Goal: Transaction & Acquisition: Book appointment/travel/reservation

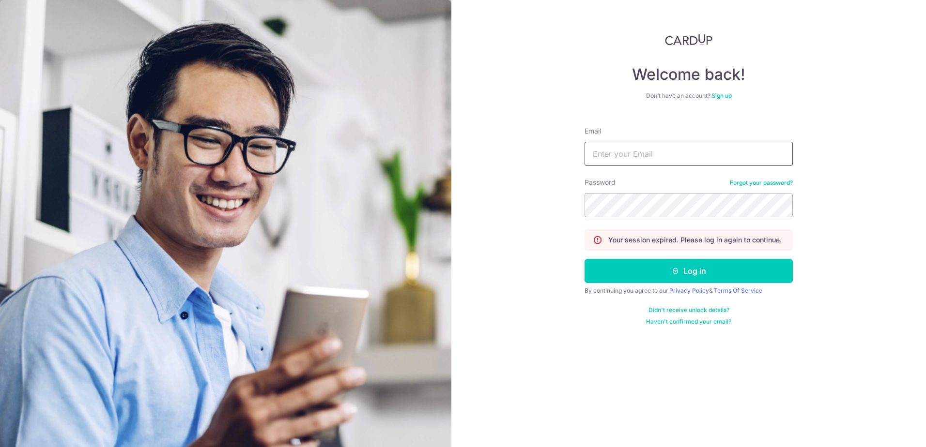
click at [661, 151] on input "Email" at bounding box center [688, 154] width 208 height 24
type input "[EMAIL_ADDRESS][DOMAIN_NAME]"
click at [584, 259] on button "Log in" at bounding box center [688, 271] width 208 height 24
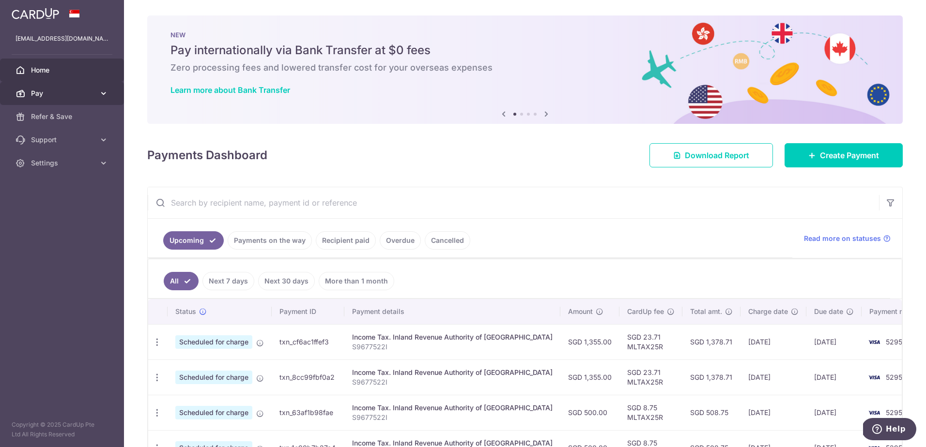
click at [87, 87] on link "Pay" at bounding box center [62, 93] width 124 height 23
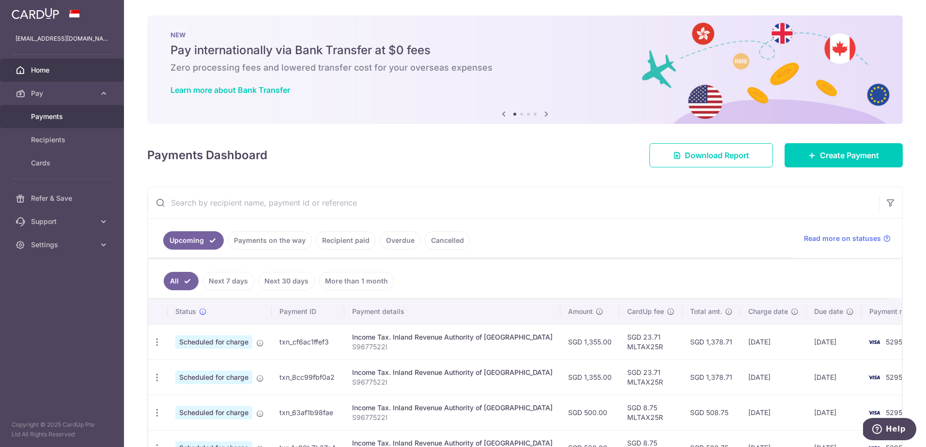
click at [66, 114] on span "Payments" at bounding box center [63, 117] width 64 height 10
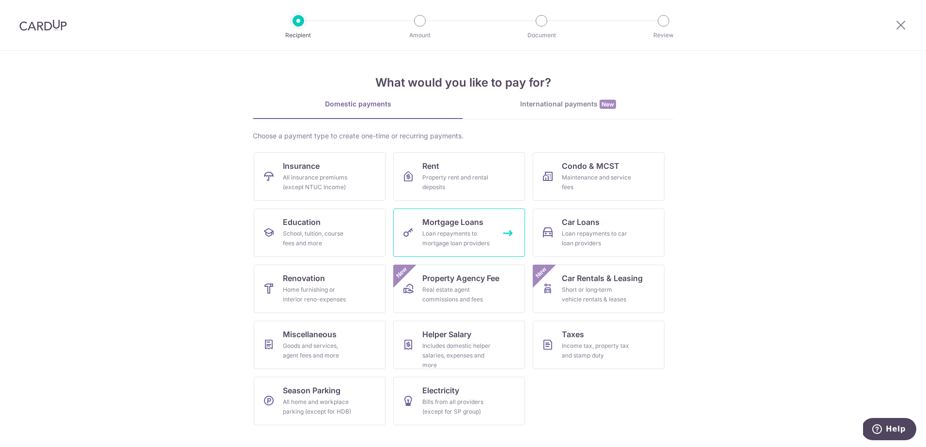
click at [484, 229] on div "Loan repayments to mortgage loan providers" at bounding box center [457, 238] width 70 height 19
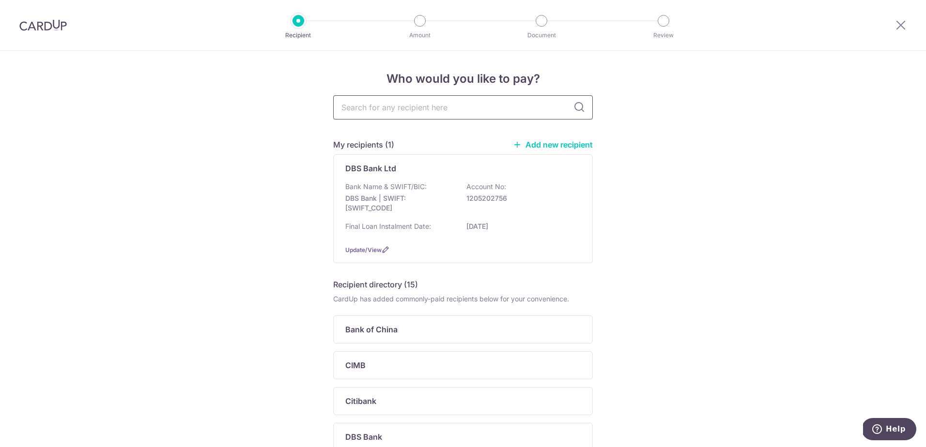
click at [402, 110] on input "text" at bounding box center [462, 107] width 259 height 24
click at [474, 199] on p "1205202756" at bounding box center [520, 199] width 108 height 10
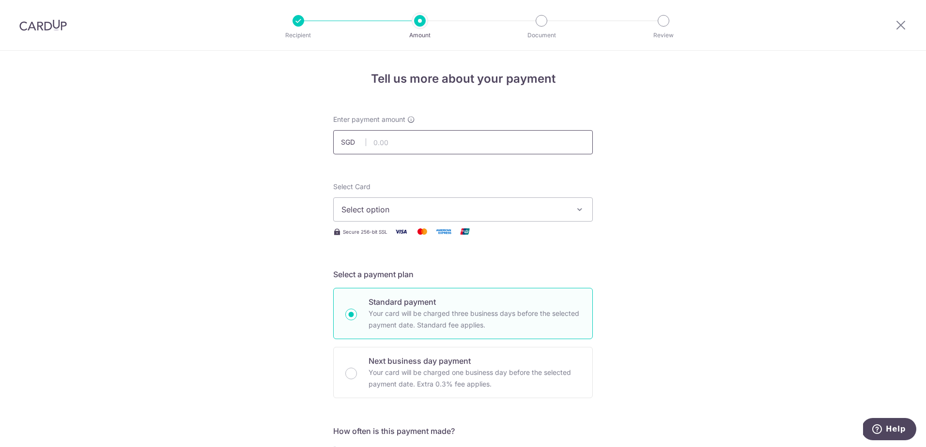
click at [477, 150] on input "text" at bounding box center [462, 142] width 259 height 24
click at [446, 211] on span "Select option" at bounding box center [454, 210] width 226 height 12
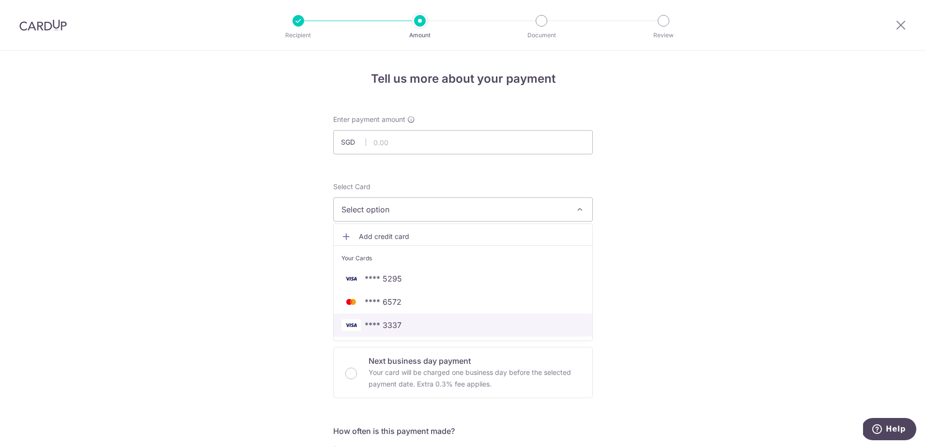
click at [397, 331] on span "**** 3337" at bounding box center [383, 326] width 37 height 12
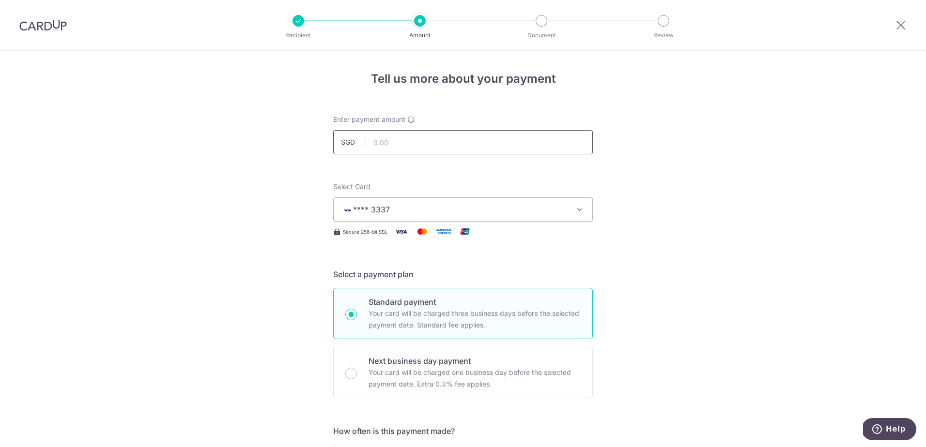
click at [407, 132] on input "text" at bounding box center [462, 142] width 259 height 24
click at [473, 144] on input "text" at bounding box center [462, 142] width 259 height 24
type input "7,677.00"
click at [479, 207] on span "**** 3337" at bounding box center [454, 210] width 226 height 12
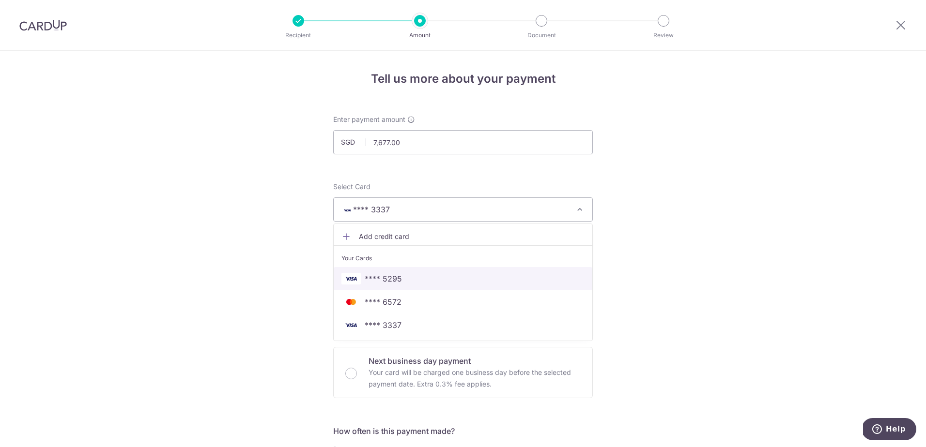
click at [420, 283] on span "**** 5295" at bounding box center [462, 279] width 243 height 12
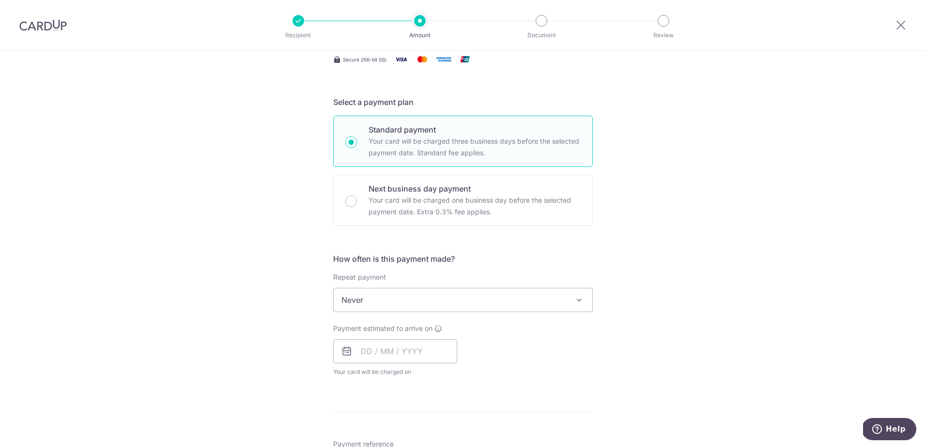
scroll to position [194, 0]
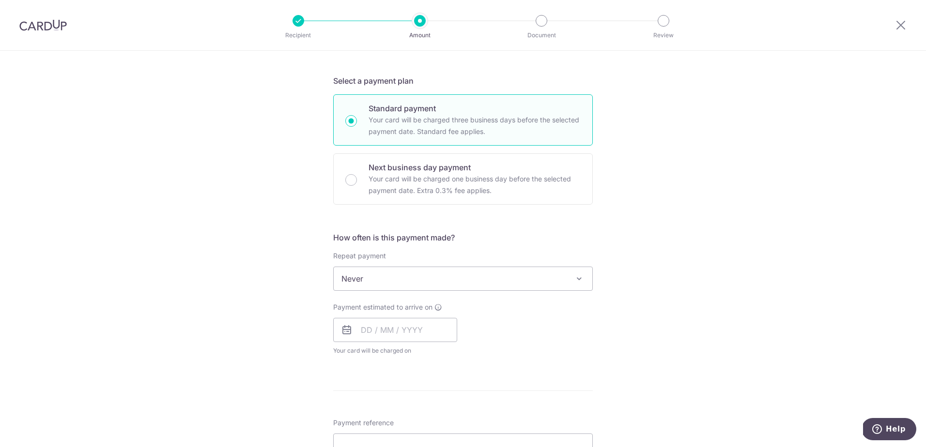
click at [408, 272] on span "Never" at bounding box center [463, 278] width 259 height 23
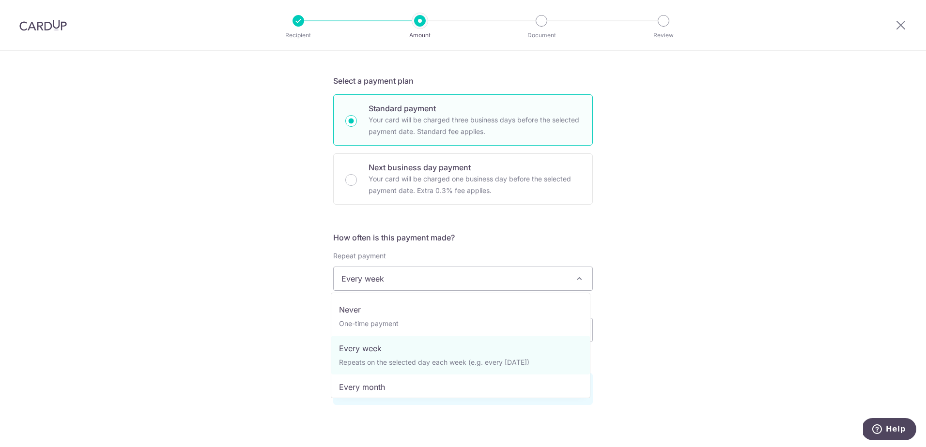
click at [408, 274] on span "Every week" at bounding box center [463, 278] width 259 height 23
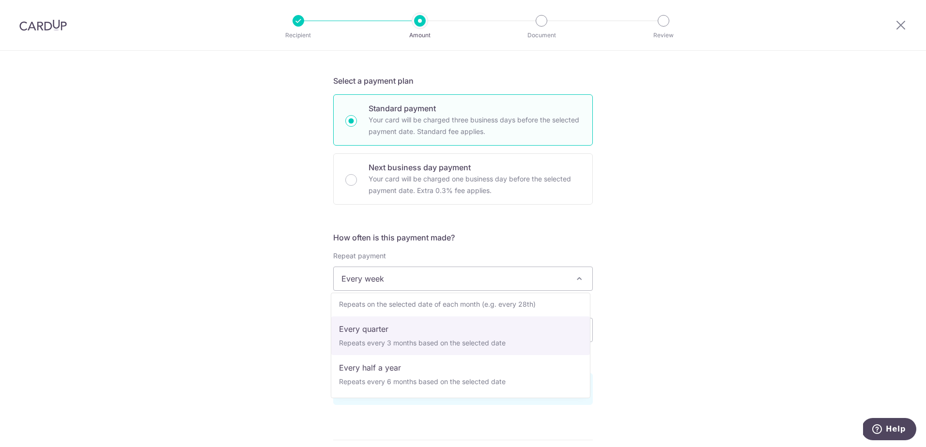
scroll to position [48, 0]
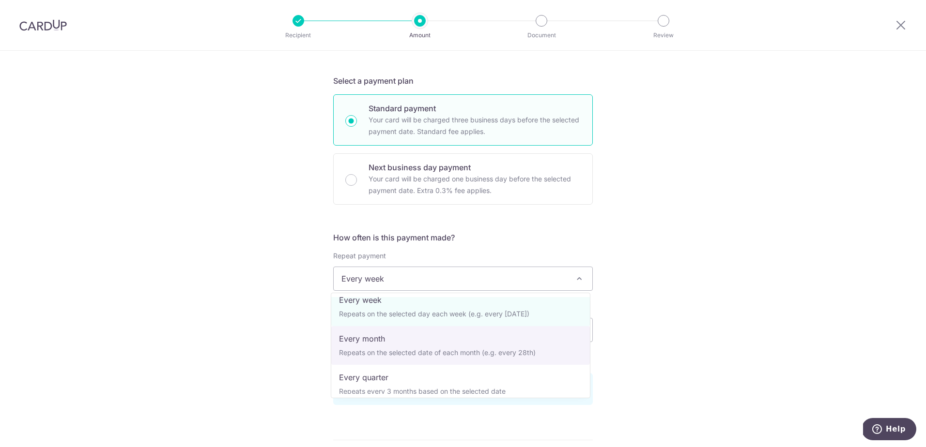
select select "3"
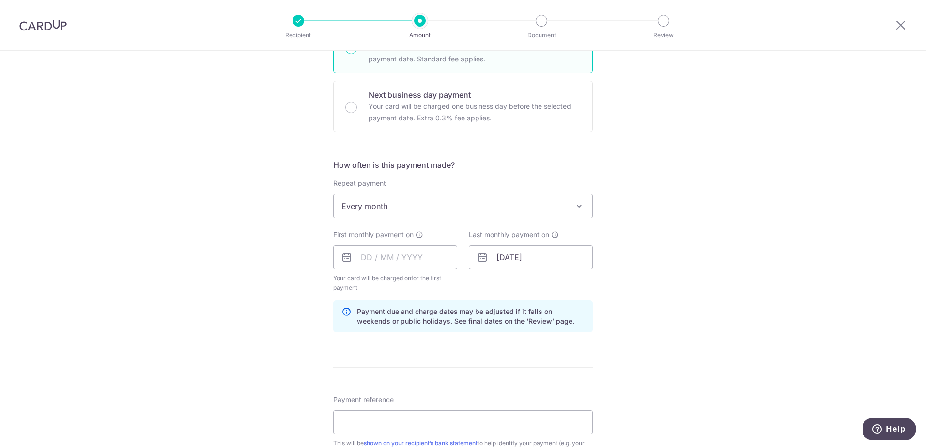
scroll to position [290, 0]
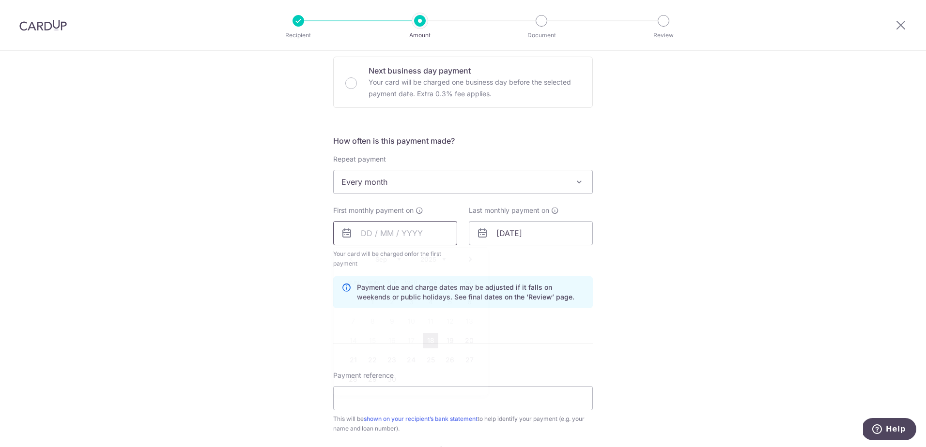
click at [365, 240] on input "text" at bounding box center [395, 233] width 124 height 24
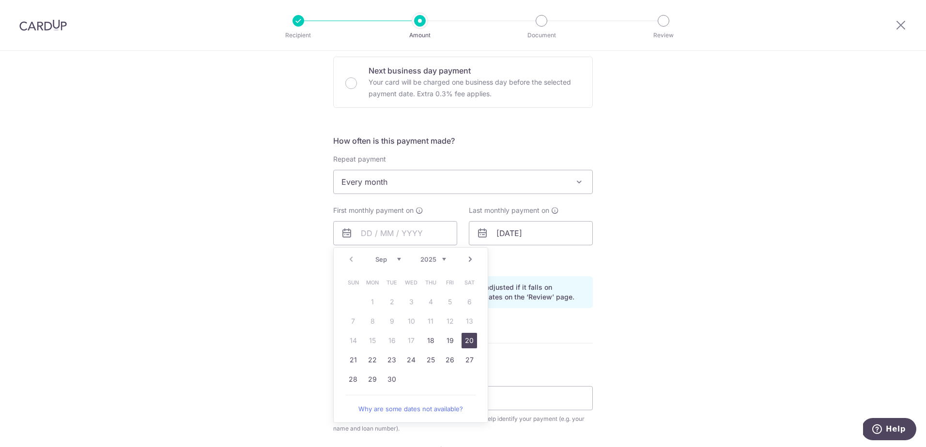
drag, startPoint x: 467, startPoint y: 343, endPoint x: 491, endPoint y: 286, distance: 61.9
click at [467, 343] on link "20" at bounding box center [468, 340] width 15 height 15
type input "20/09/2025"
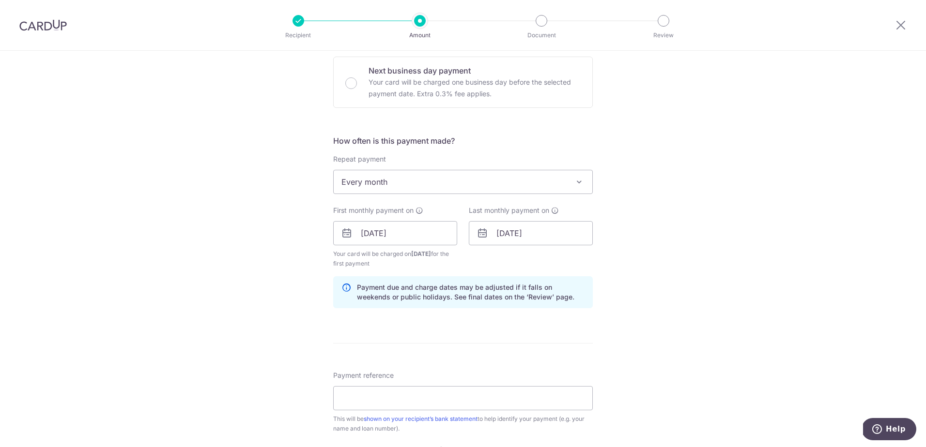
click at [510, 259] on div "Last monthly payment on 10/09/2028" at bounding box center [531, 237] width 136 height 63
click at [505, 222] on input "10/09/2028" at bounding box center [531, 233] width 124 height 24
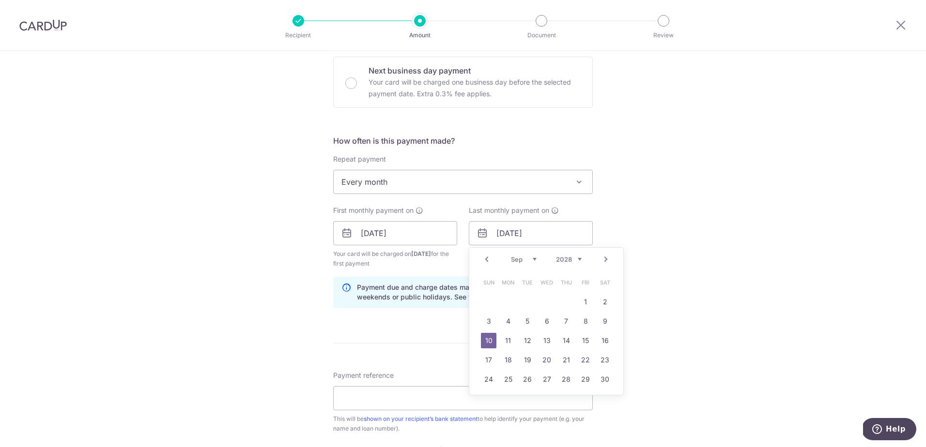
click at [526, 261] on select "Jan Feb Mar Apr May Jun Jul Aug Sep Oct Nov Dec" at bounding box center [524, 260] width 26 height 8
click at [511, 256] on select "Jan Feb Mar Apr May Jun Jul Aug Sep Oct Nov Dec" at bounding box center [524, 260] width 26 height 8
click at [576, 257] on select "2024 2025 2026 2027 2028 2029 2030 2031 2032 2033 2034 2035" at bounding box center [569, 260] width 26 height 8
click at [485, 360] on link "20" at bounding box center [488, 359] width 15 height 15
type input "20/09/2026"
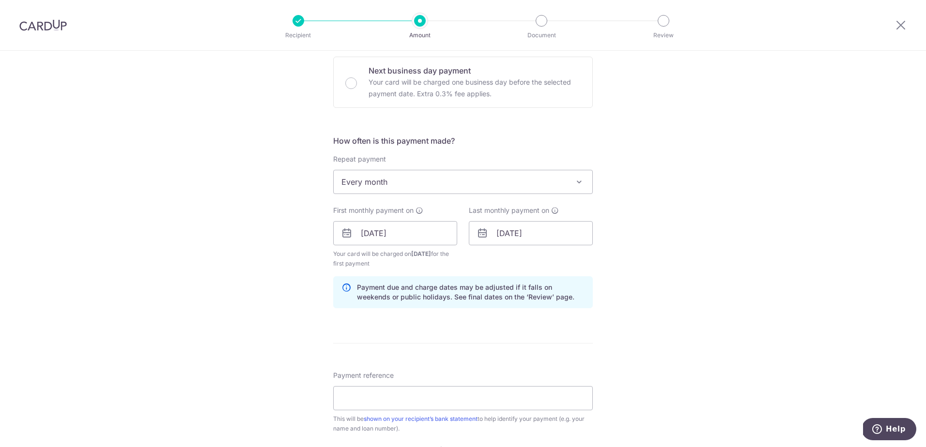
click at [662, 215] on div "Tell us more about your payment Enter payment amount SGD 7,677.00 7677.00 Selec…" at bounding box center [463, 222] width 926 height 925
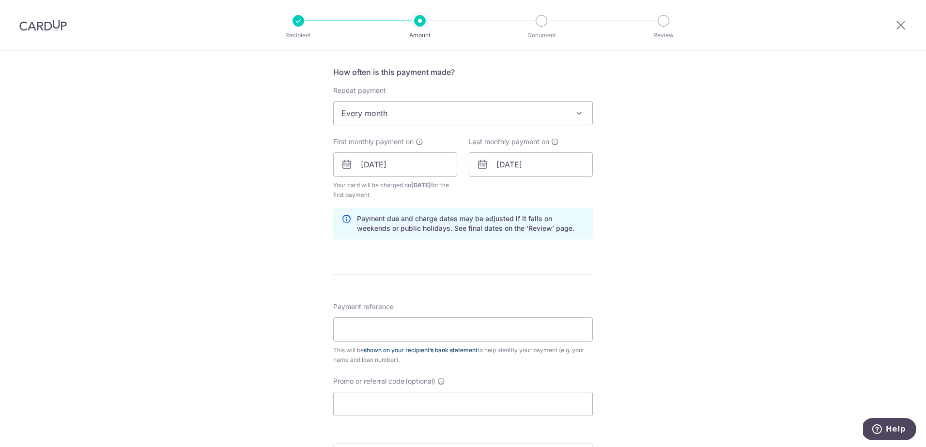
scroll to position [387, 0]
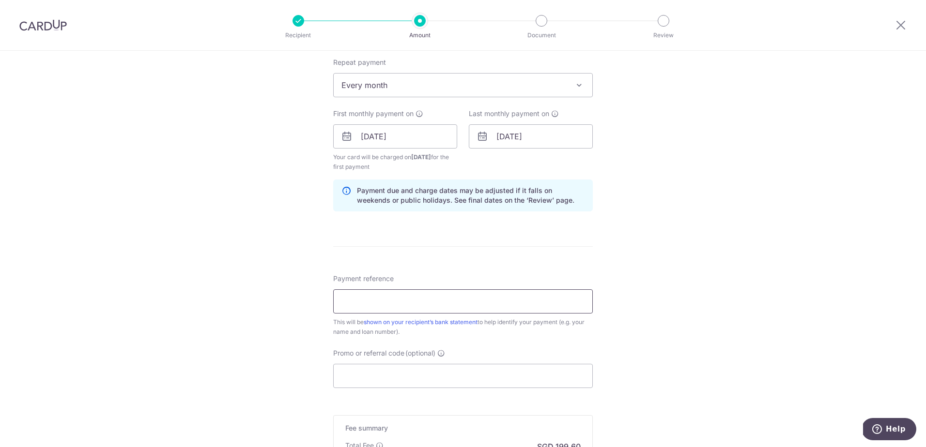
click at [455, 296] on input "Payment reference" at bounding box center [462, 301] width 259 height 24
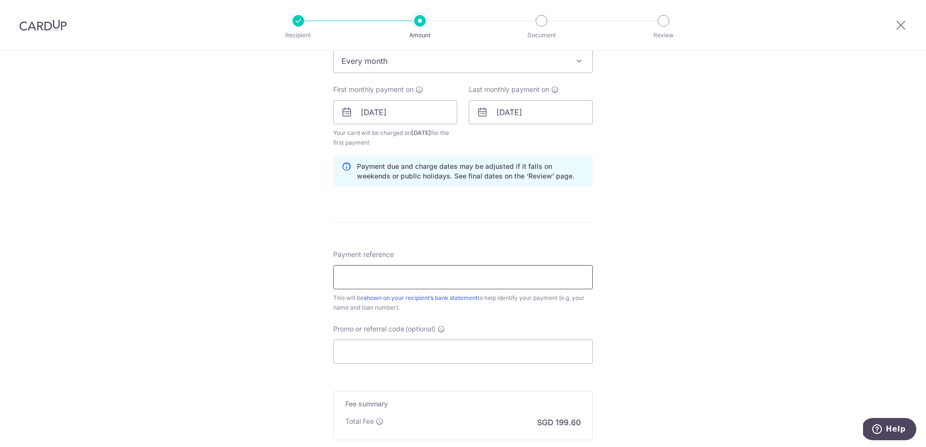
scroll to position [436, 0]
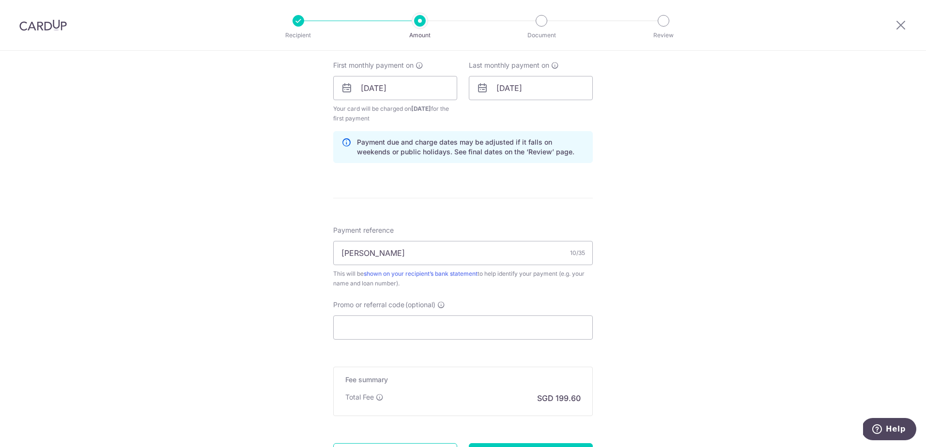
click at [506, 217] on form "Enter payment amount SGD 7,677.00 7677.00 Select Card **** 5295 Add credit card…" at bounding box center [462, 87] width 259 height 816
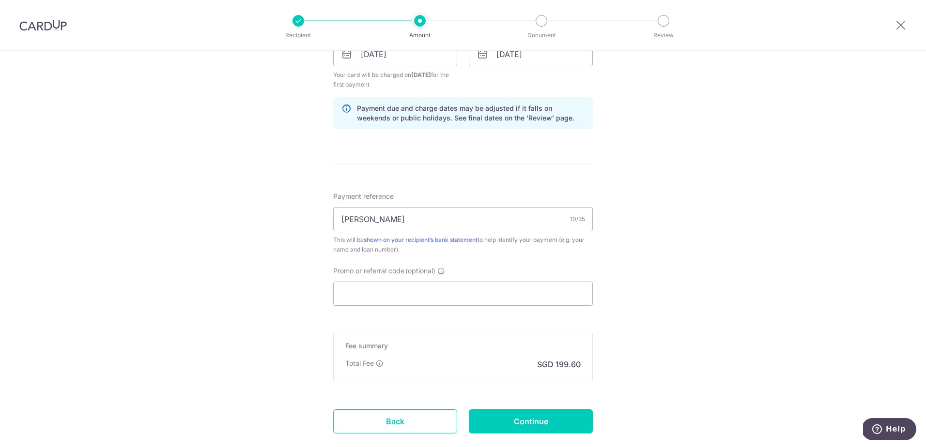
scroll to position [484, 0]
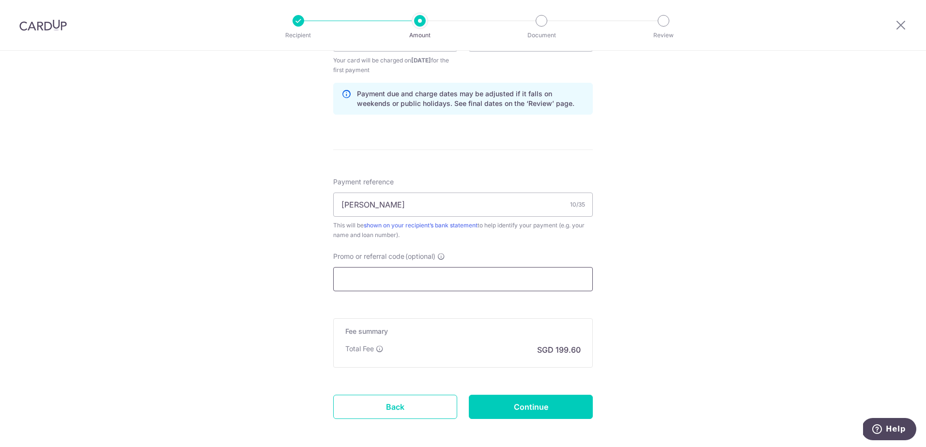
click at [442, 271] on input "Promo or referral code (optional)" at bounding box center [462, 279] width 259 height 24
click at [412, 206] on input "XIAO BOWEN" at bounding box center [462, 205] width 259 height 24
click at [401, 279] on input "Promo or referral code (optional)" at bounding box center [462, 279] width 259 height 24
drag, startPoint x: 409, startPoint y: 214, endPoint x: 299, endPoint y: 205, distance: 110.8
click at [299, 205] on div "Tell us more about your payment Enter payment amount SGD 7,677.00 7677.00 Selec…" at bounding box center [463, 29] width 926 height 925
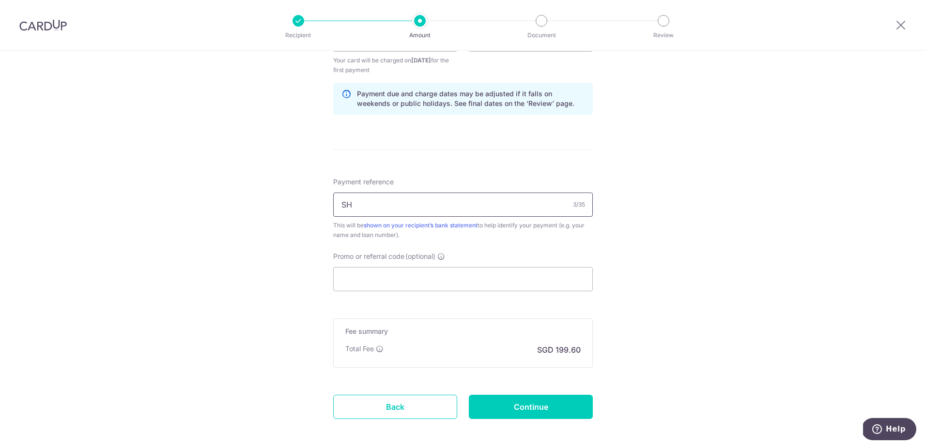
type input "S"
click at [682, 148] on div "Tell us more about your payment Enter payment amount SGD 7,677.00 7677.00 Selec…" at bounding box center [463, 29] width 926 height 925
drag, startPoint x: 430, startPoint y: 200, endPoint x: 190, endPoint y: 213, distance: 240.5
click at [194, 213] on div "Tell us more about your payment Enter payment amount SGD 7,677.00 7677.00 Selec…" at bounding box center [463, 29] width 926 height 925
type input "TRANSFER"
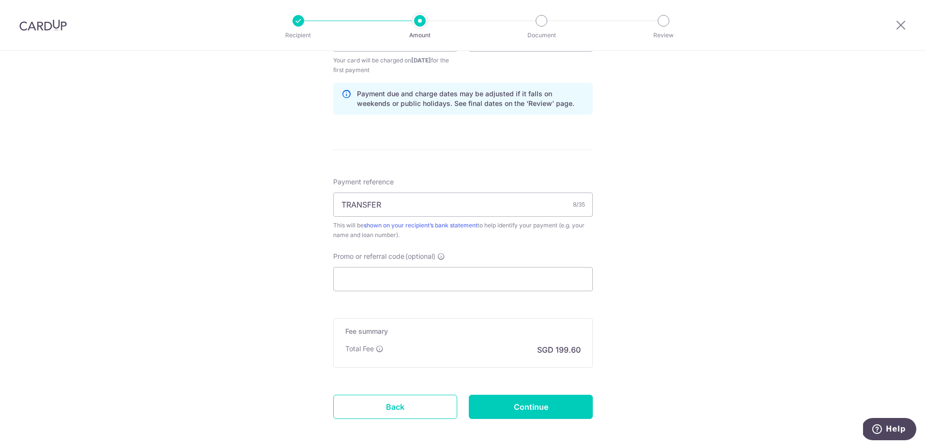
click at [529, 157] on form "Enter payment amount SGD 7,677.00 7677.00 Select Card **** 5295 Add credit card…" at bounding box center [462, 39] width 259 height 816
click at [552, 275] on input "Promo or referral code (optional)" at bounding box center [462, 279] width 259 height 24
paste input "REC185"
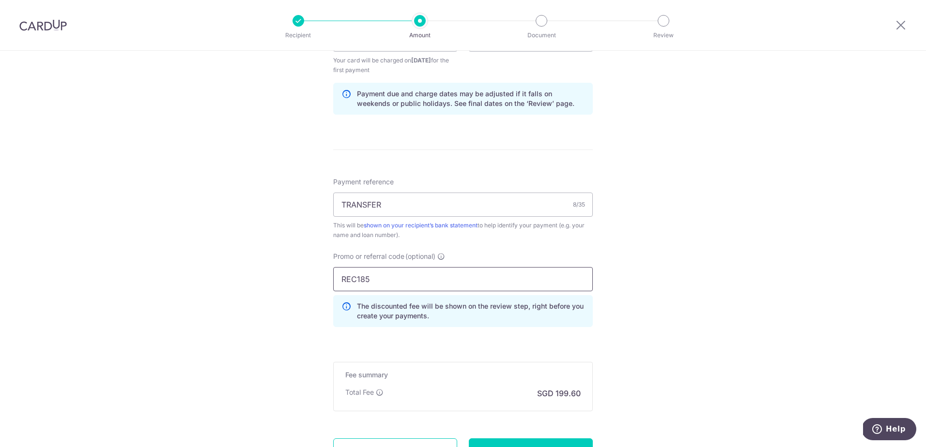
type input "REC185"
click at [682, 271] on div "Tell us more about your payment Enter payment amount SGD 7,677.00 7677.00 Selec…" at bounding box center [463, 51] width 926 height 969
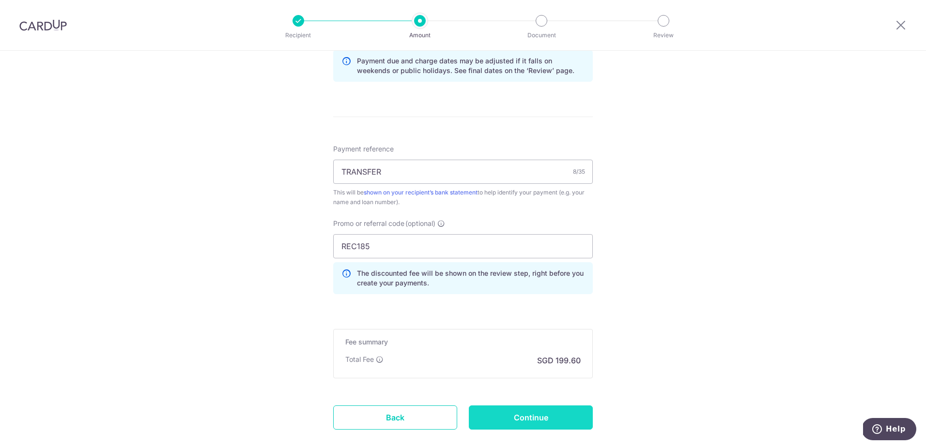
scroll to position [572, 0]
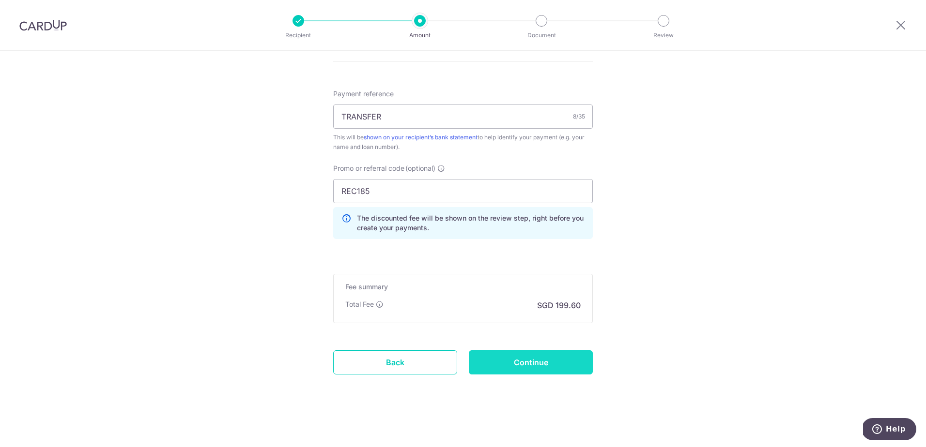
click at [570, 360] on input "Continue" at bounding box center [531, 362] width 124 height 24
type input "Create Schedule"
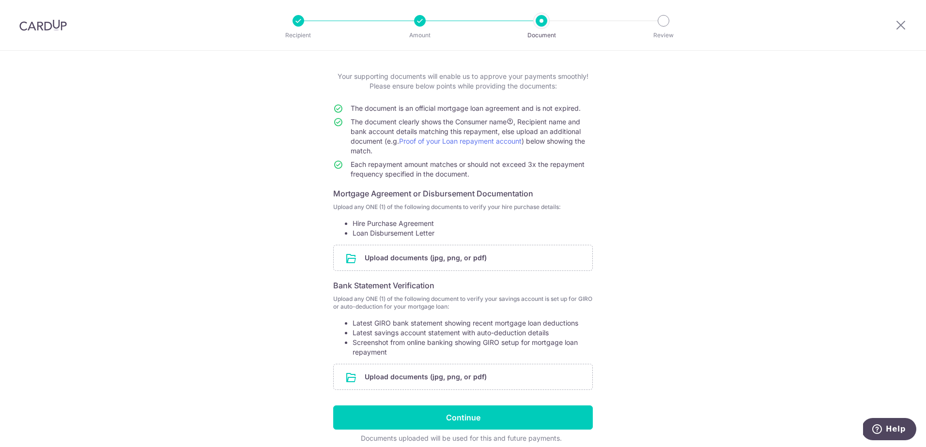
scroll to position [85, 0]
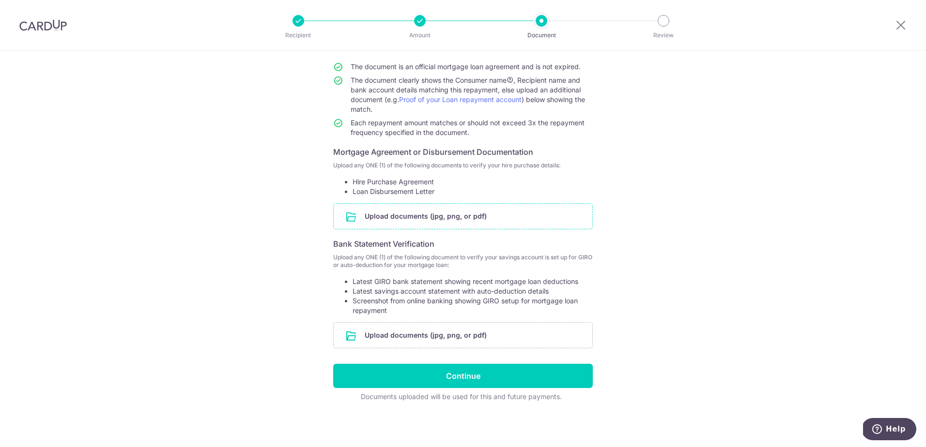
click at [428, 213] on input "file" at bounding box center [463, 216] width 259 height 25
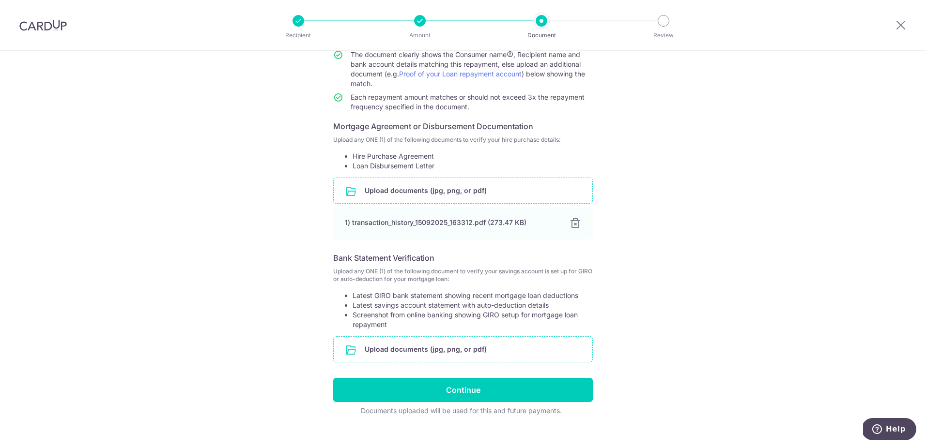
scroll to position [124, 0]
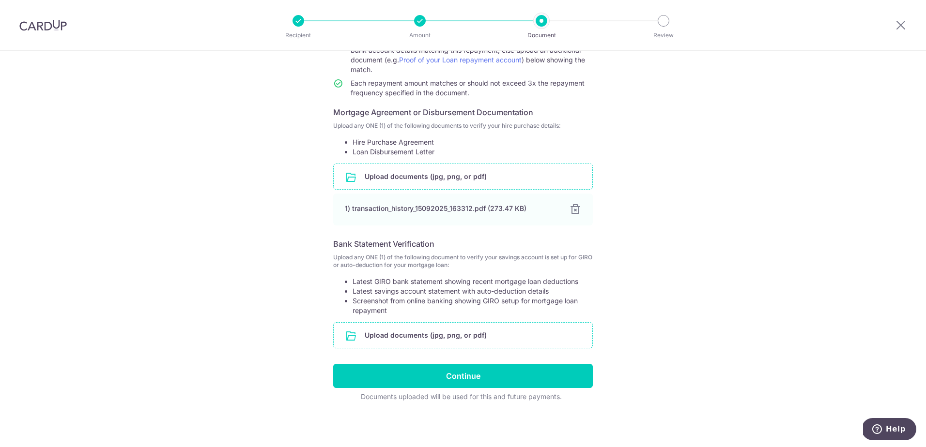
click at [405, 344] on input "file" at bounding box center [463, 335] width 259 height 25
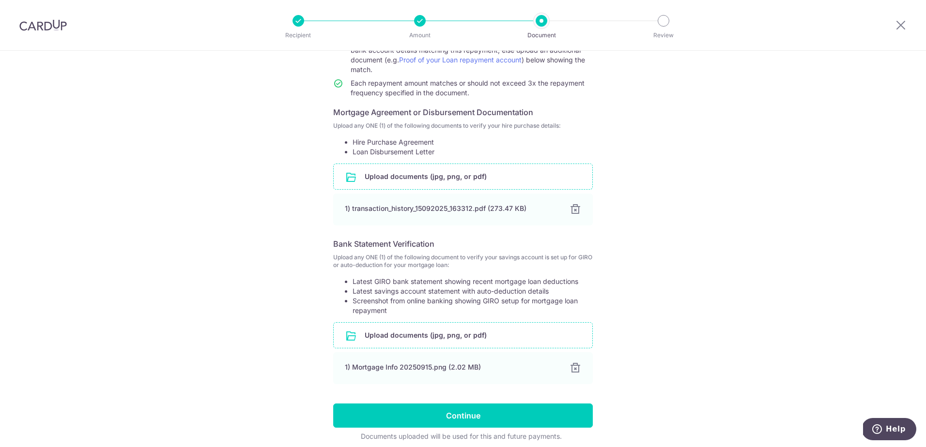
click at [653, 288] on div "Help us verify your payment Your supporting documents will enable us to approve…" at bounding box center [463, 206] width 926 height 561
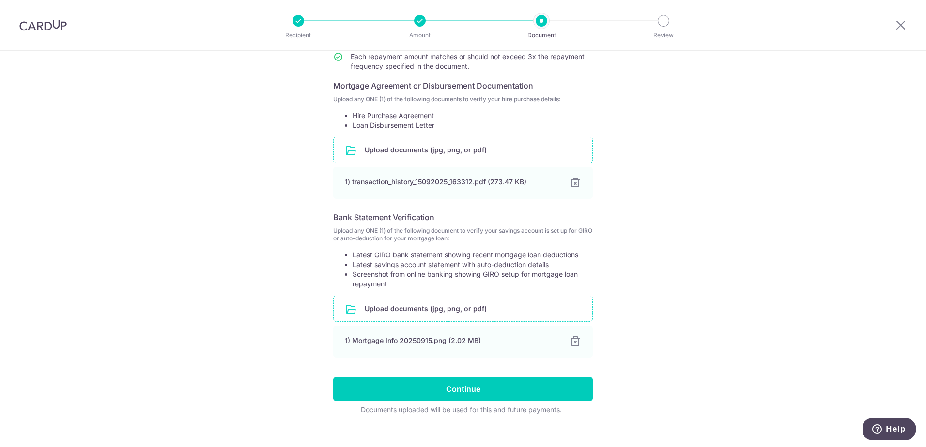
scroll to position [164, 0]
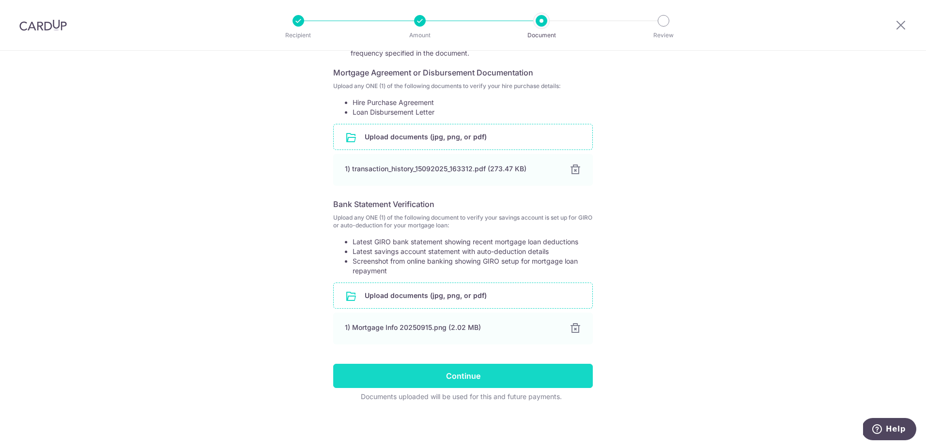
click at [441, 386] on input "Continue" at bounding box center [462, 376] width 259 height 24
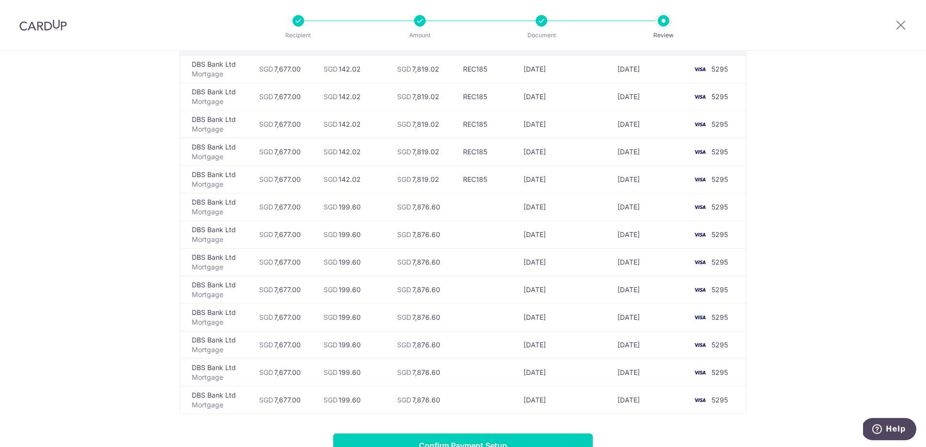
scroll to position [79, 0]
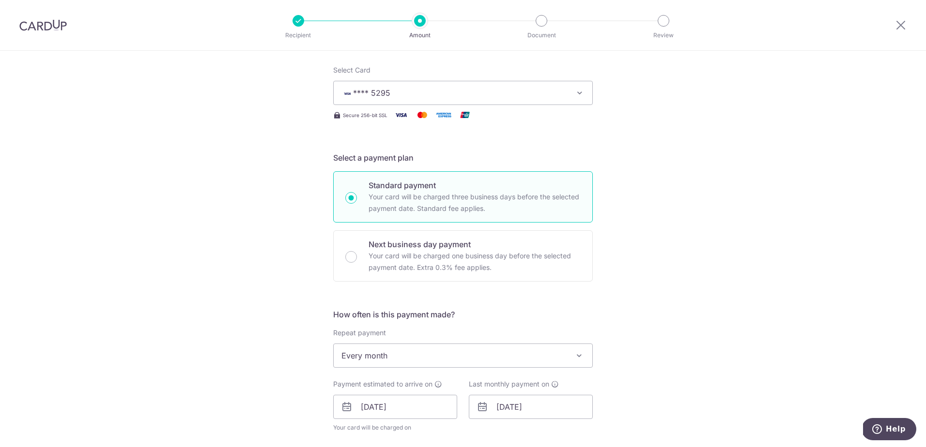
scroll to position [242, 0]
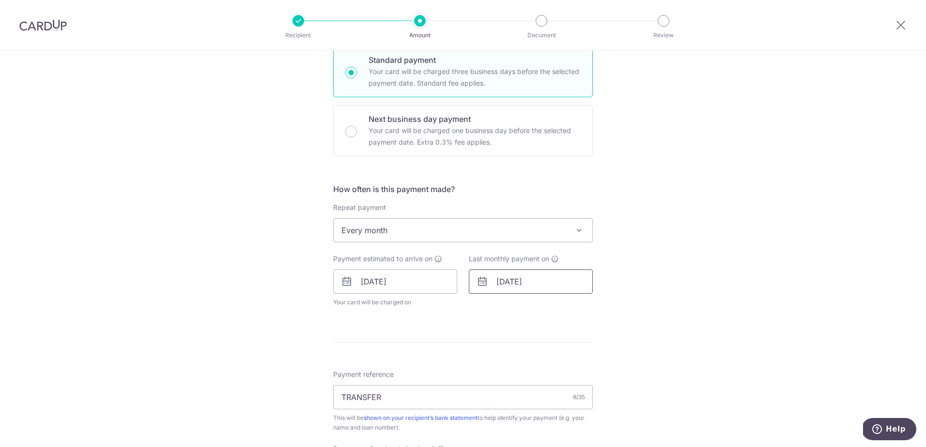
click at [527, 289] on input "20/09/2026" at bounding box center [531, 282] width 124 height 24
click at [528, 313] on div "Prev Next Jan Feb Mar Apr May Jun Jul Aug Sep Oct Nov Dec 2025 2026 2027 2028 2…" at bounding box center [546, 307] width 154 height 23
click at [531, 307] on select "Jan Feb Mar Apr May Jun Jul Aug Sep Oct Nov Dec" at bounding box center [524, 308] width 26 height 8
click at [522, 311] on select "Jan Feb Mar Apr May Jun Jul Aug Sep Oct Nov Dec" at bounding box center [524, 308] width 26 height 8
click at [532, 407] on link "20" at bounding box center [526, 408] width 15 height 15
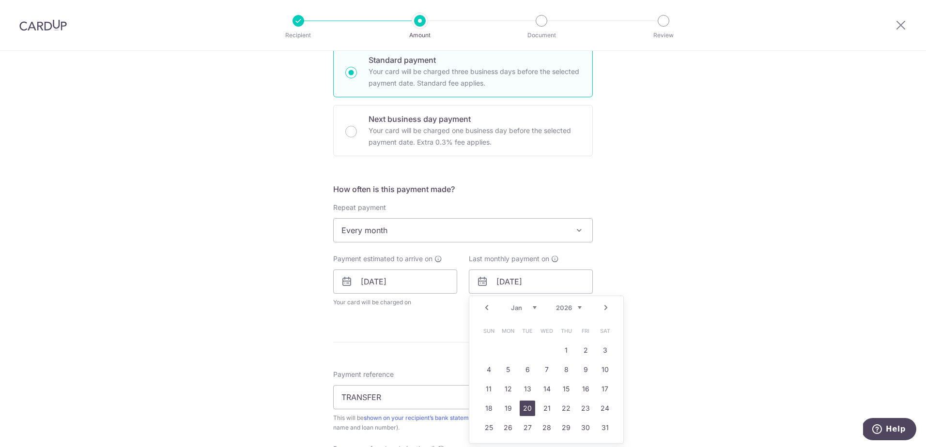
type input "20/01/2026"
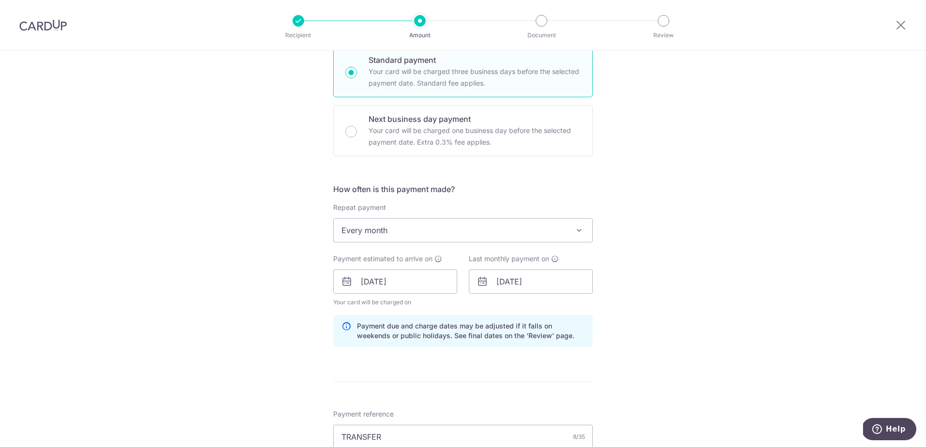
click at [684, 295] on div "Tell us more about your payment Enter payment amount SGD 7,677.00 7677.00 Selec…" at bounding box center [463, 288] width 926 height 959
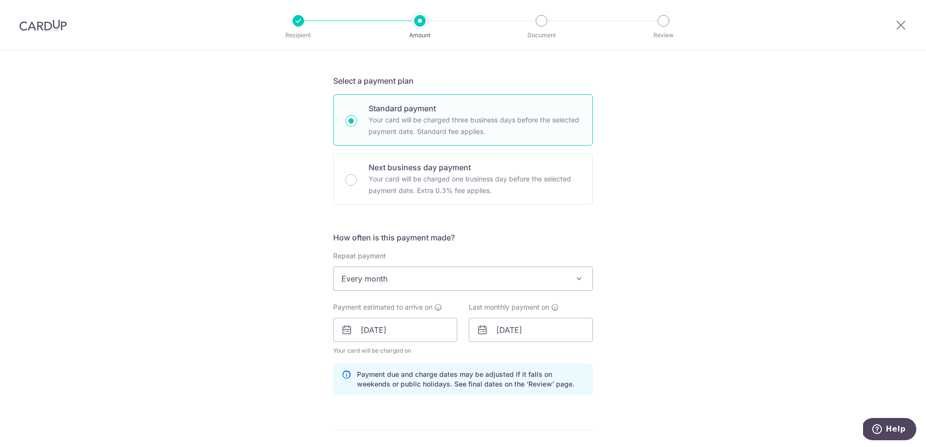
scroll to position [0, 0]
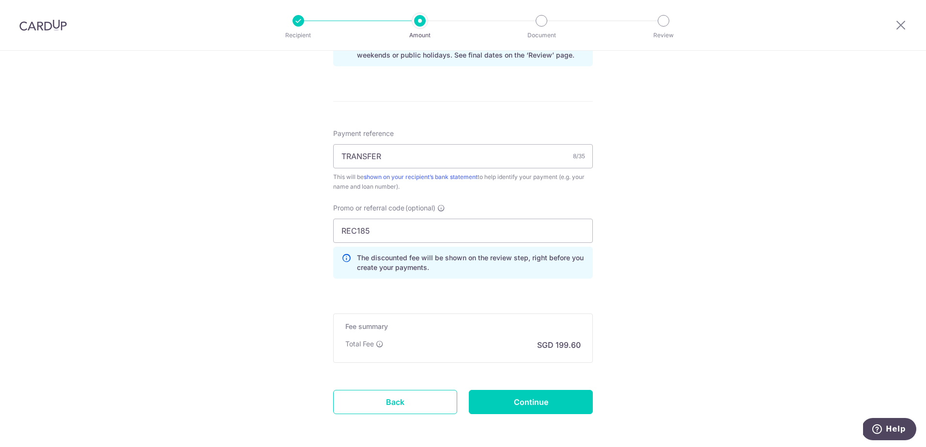
scroll to position [563, 0]
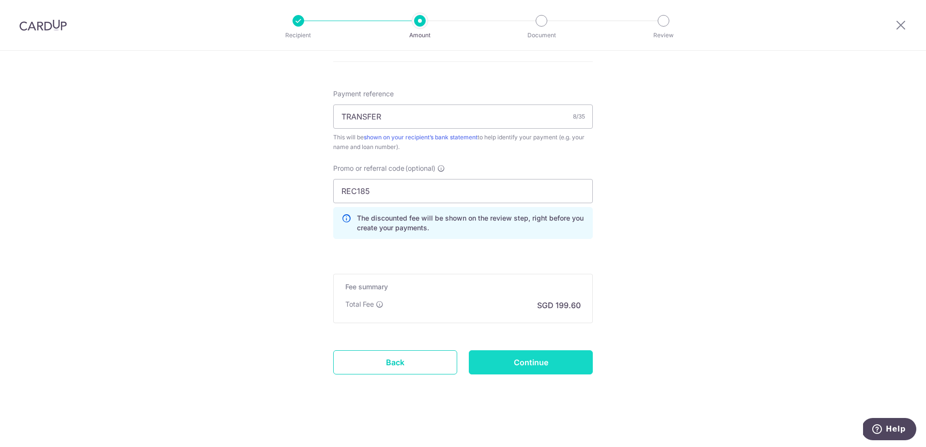
click at [553, 353] on input "Continue" at bounding box center [531, 362] width 124 height 24
type input "Update Schedule"
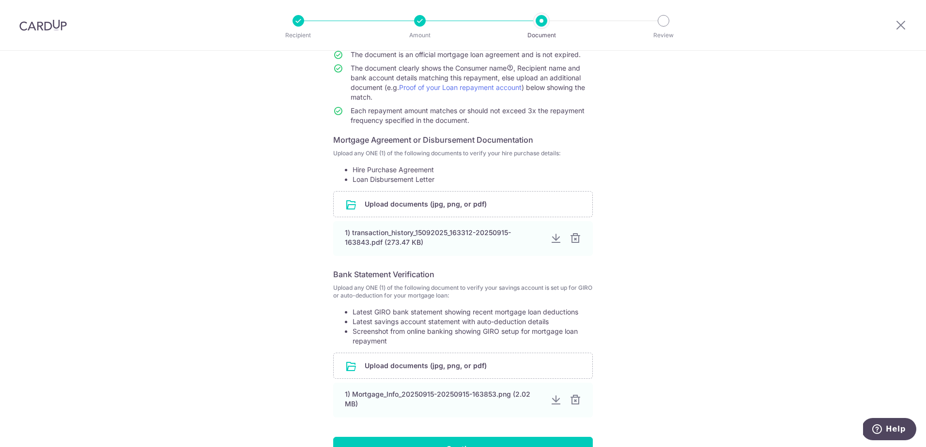
scroll to position [170, 0]
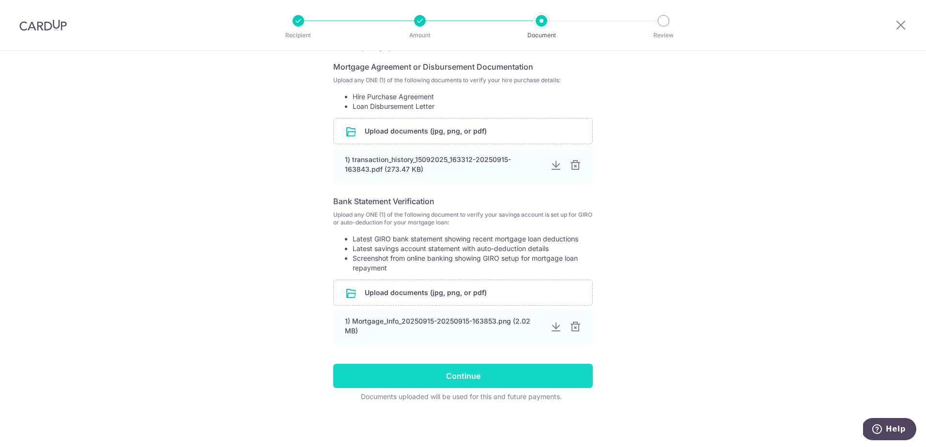
click at [492, 377] on input "Continue" at bounding box center [462, 376] width 259 height 24
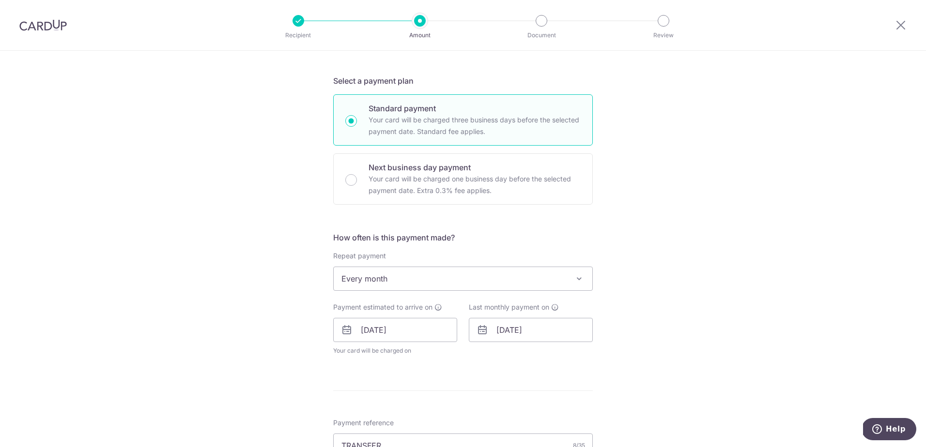
scroll to position [290, 0]
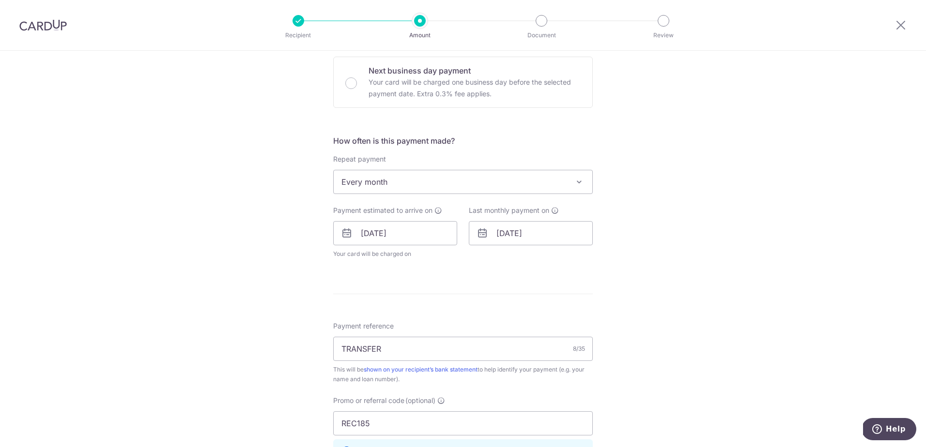
click at [480, 179] on span "Every month" at bounding box center [463, 181] width 259 height 23
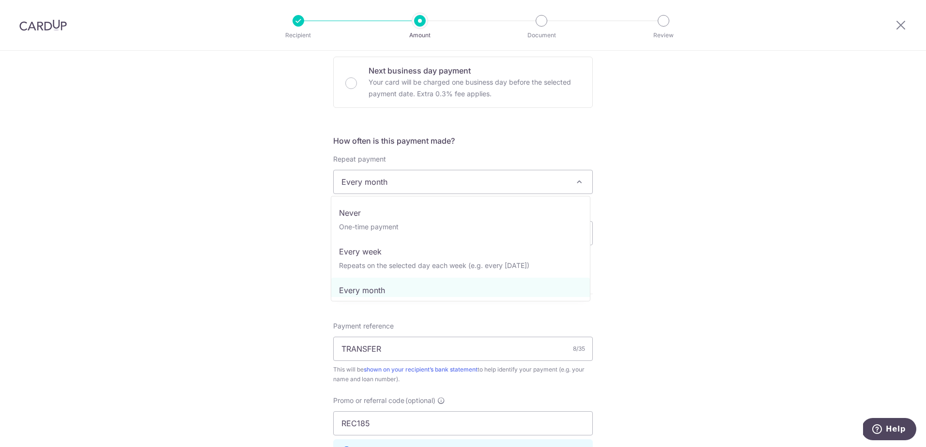
click at [480, 179] on span "Every month" at bounding box center [463, 181] width 259 height 23
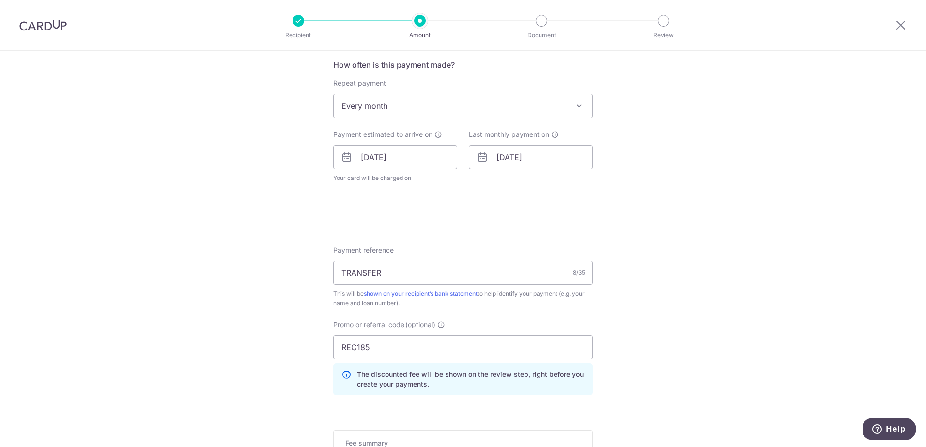
scroll to position [281, 0]
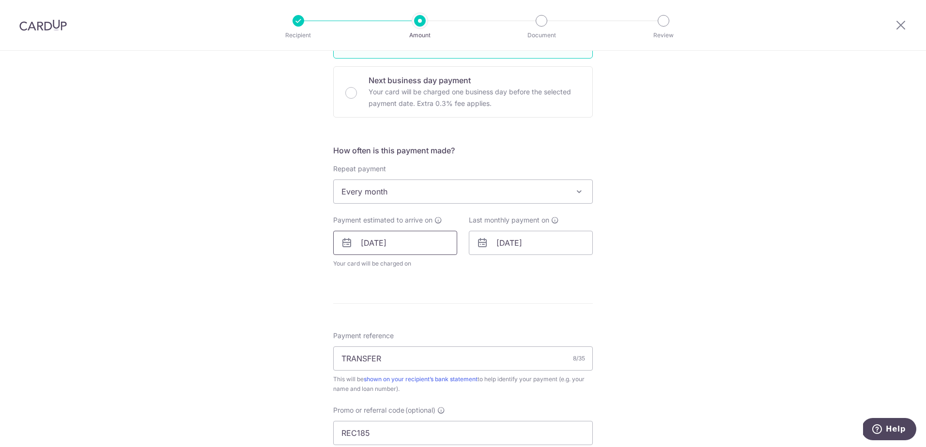
click at [379, 246] on input "20/09/2025" at bounding box center [395, 243] width 124 height 24
click at [434, 355] on link "18" at bounding box center [430, 350] width 15 height 15
type input "[DATE]"
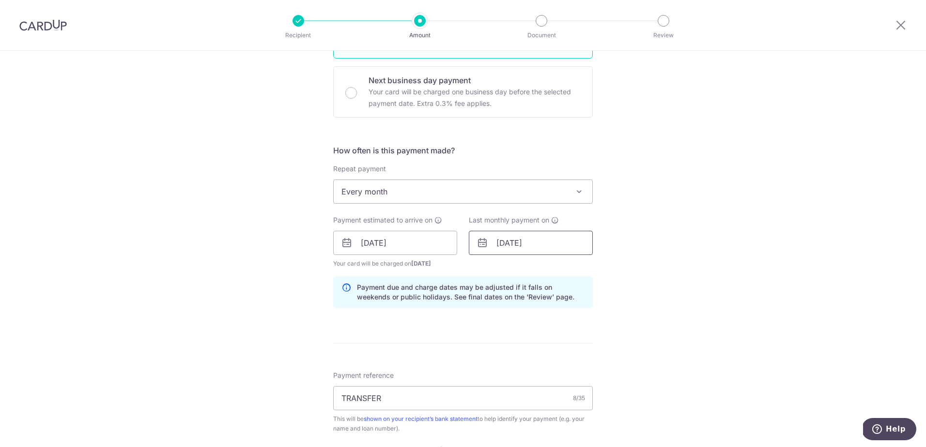
click at [501, 248] on input "20/01/2026" at bounding box center [531, 243] width 124 height 24
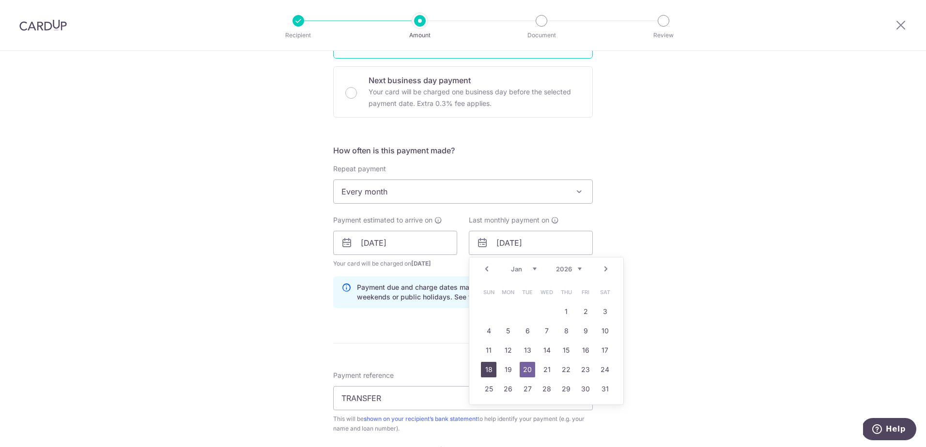
click at [485, 369] on link "18" at bounding box center [488, 369] width 15 height 15
type input "[DATE]"
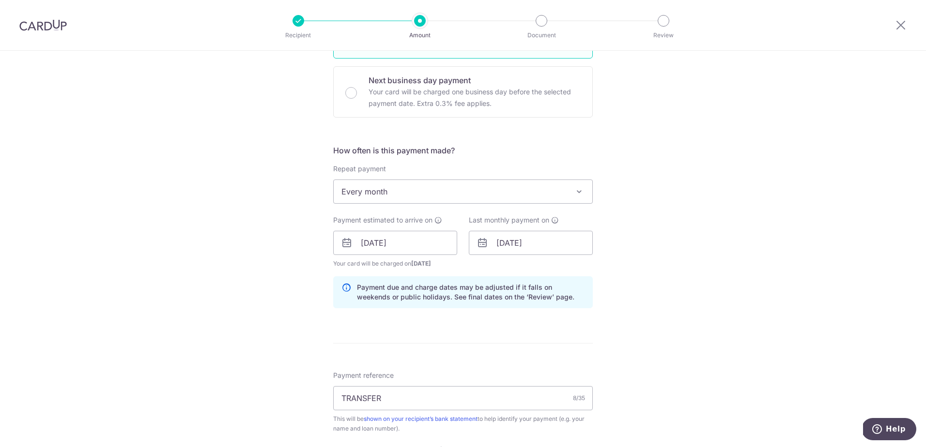
click at [472, 335] on form "Enter payment amount SGD 7,677.00 7677.00 Select Card **** 5295 Add credit card…" at bounding box center [462, 259] width 259 height 850
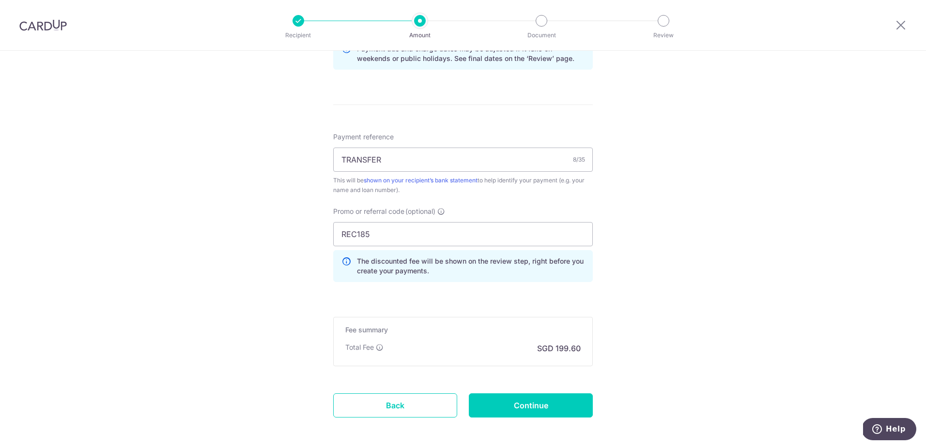
scroll to position [523, 0]
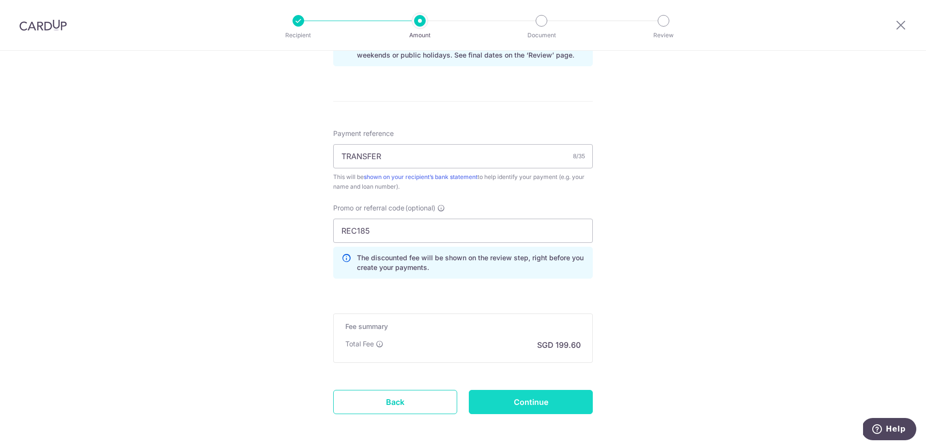
click at [524, 404] on input "Continue" at bounding box center [531, 402] width 124 height 24
type input "Update Schedule"
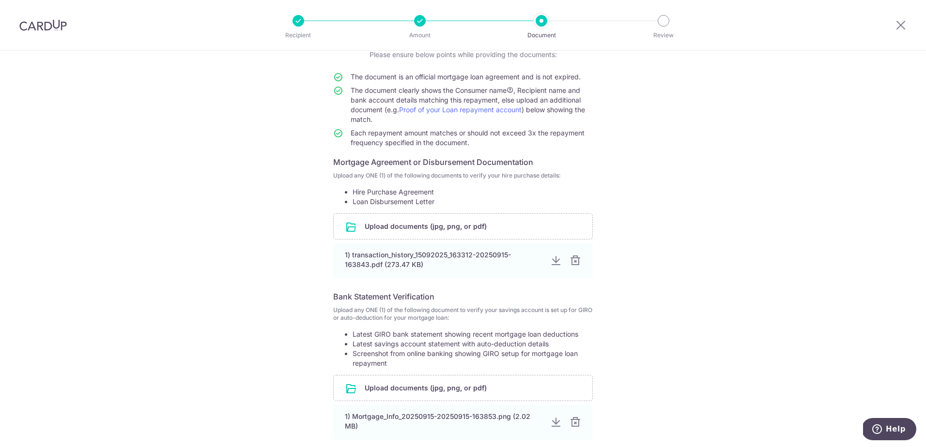
scroll to position [170, 0]
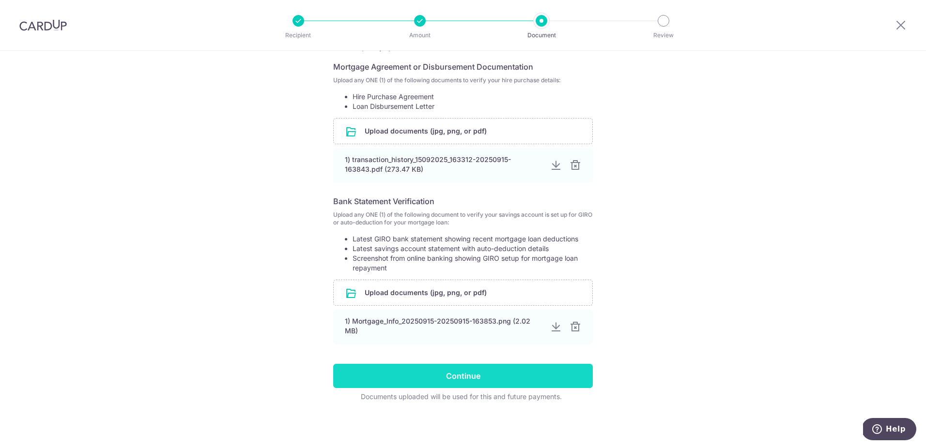
click at [518, 373] on input "Continue" at bounding box center [462, 376] width 259 height 24
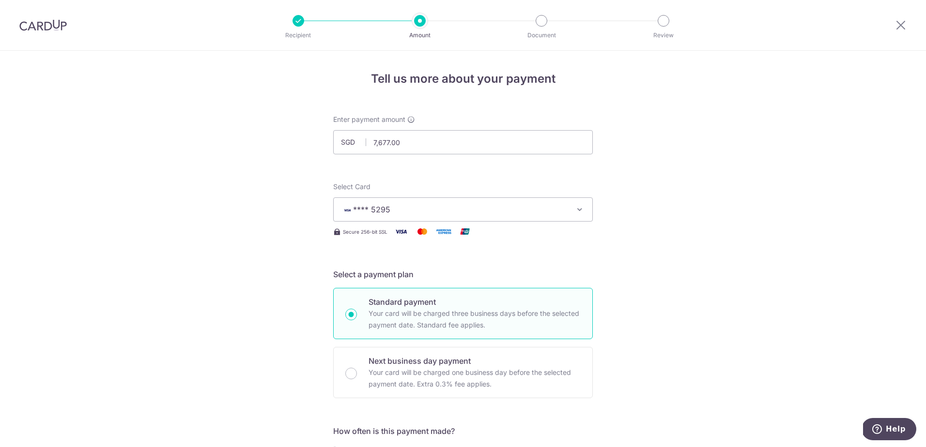
scroll to position [290, 0]
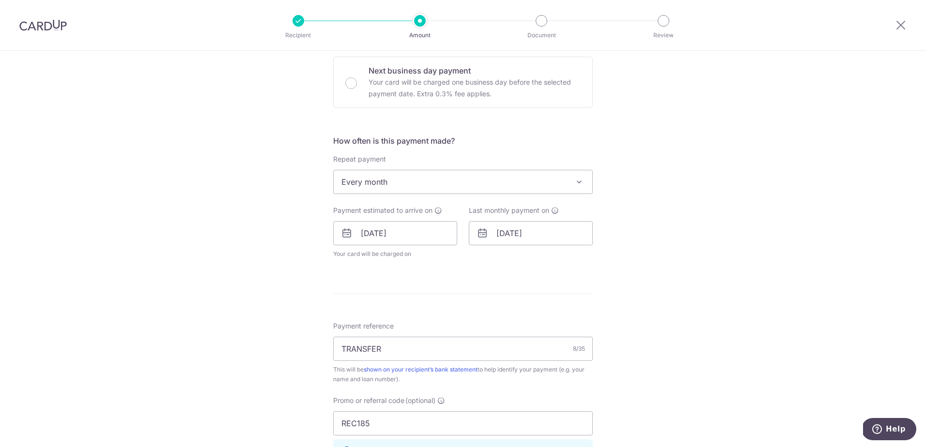
click at [441, 187] on span "Every month" at bounding box center [463, 181] width 259 height 23
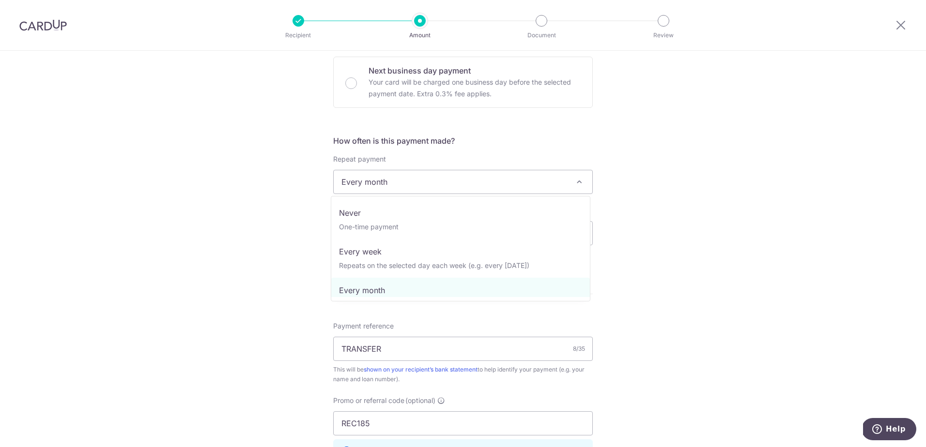
click at [441, 187] on span "Every month" at bounding box center [463, 181] width 259 height 23
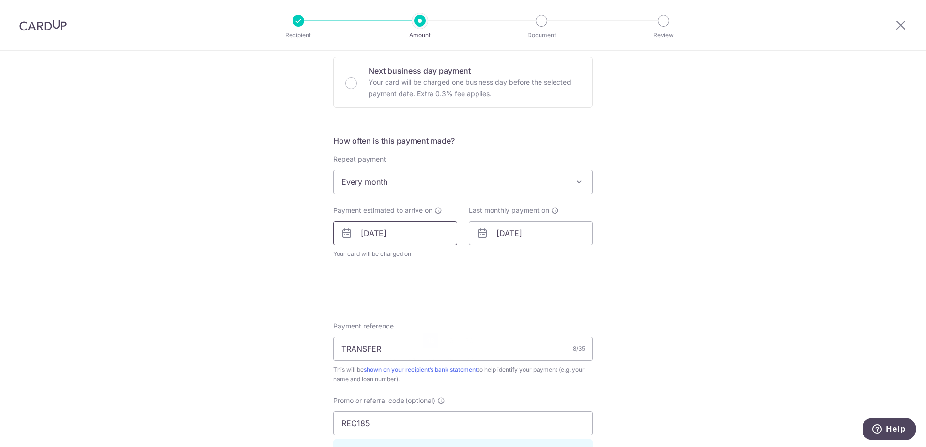
click at [426, 231] on input "[DATE]" at bounding box center [395, 233] width 124 height 24
click at [546, 295] on form "Enter payment amount SGD 7,677.00 7677.00 Select Card **** 5295 Add credit card…" at bounding box center [462, 229] width 259 height 810
click at [521, 275] on form "Enter payment amount SGD 7,677.00 7677.00 Select Card **** 5295 Add credit card…" at bounding box center [462, 229] width 259 height 810
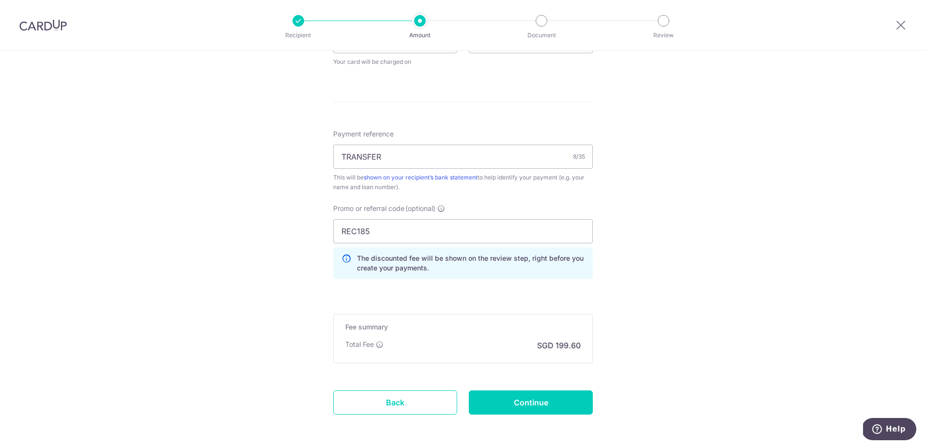
scroll to position [484, 0]
click at [522, 392] on input "Continue" at bounding box center [531, 401] width 124 height 24
type input "Update Schedule"
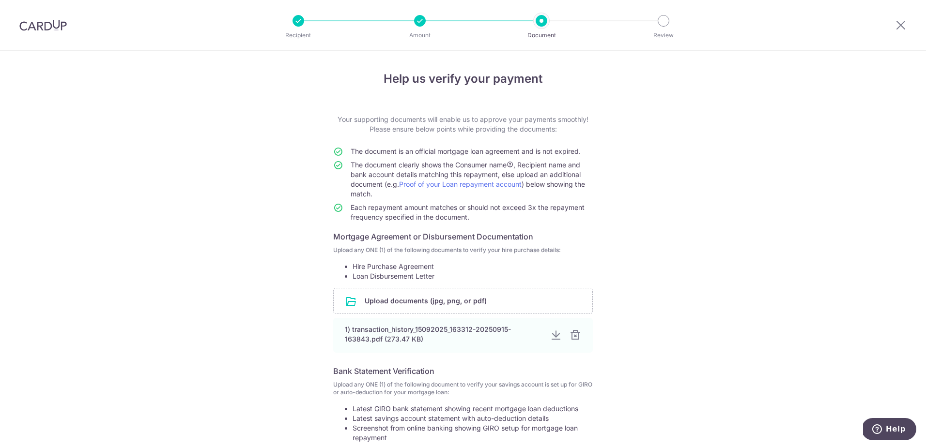
scroll to position [170, 0]
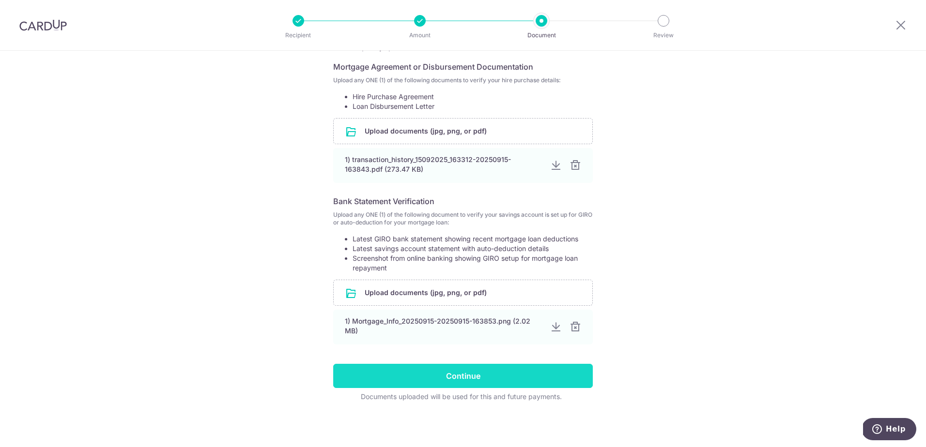
click at [522, 380] on input "Continue" at bounding box center [462, 376] width 259 height 24
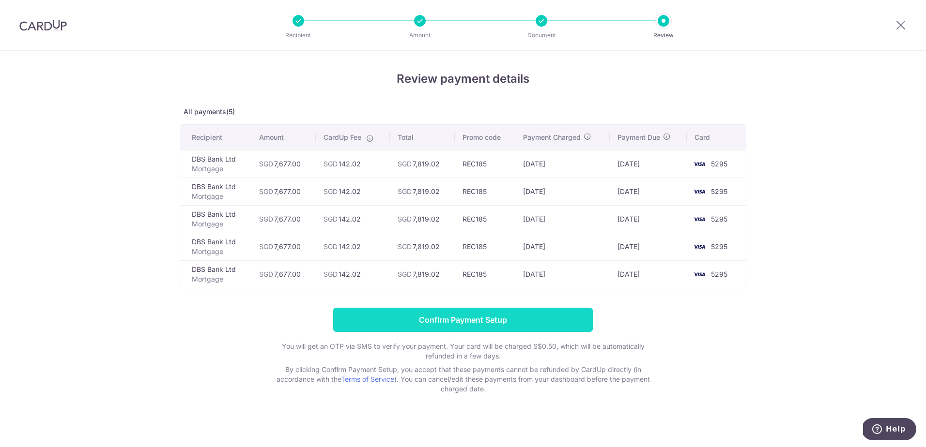
click at [520, 326] on input "Confirm Payment Setup" at bounding box center [462, 320] width 259 height 24
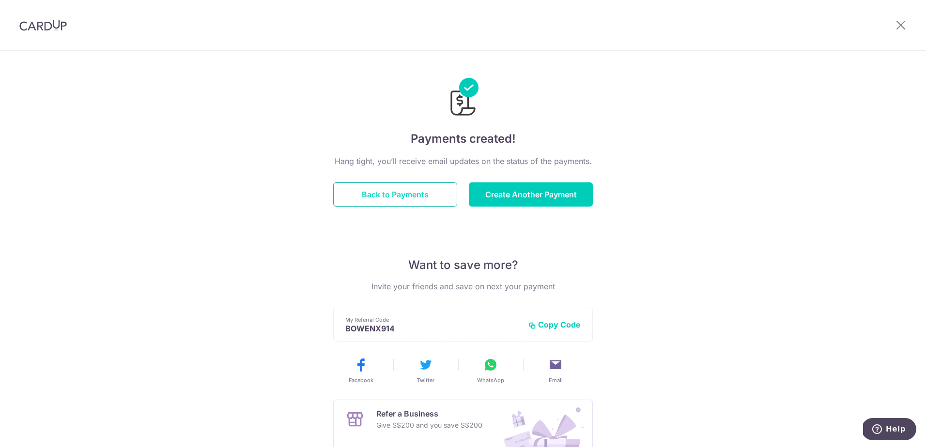
click at [400, 186] on button "Back to Payments" at bounding box center [395, 195] width 124 height 24
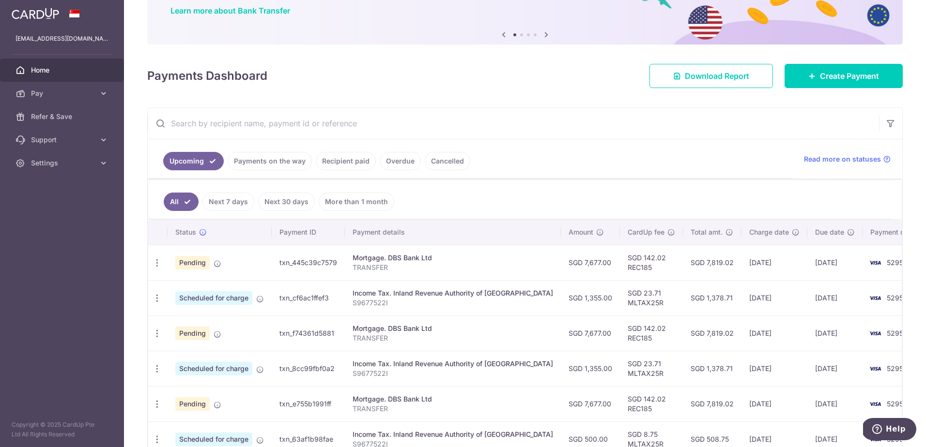
scroll to position [97, 0]
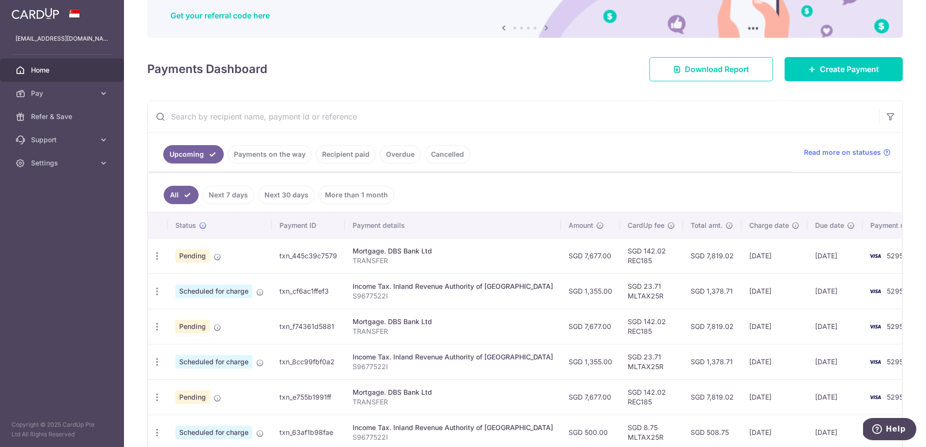
scroll to position [15, 0]
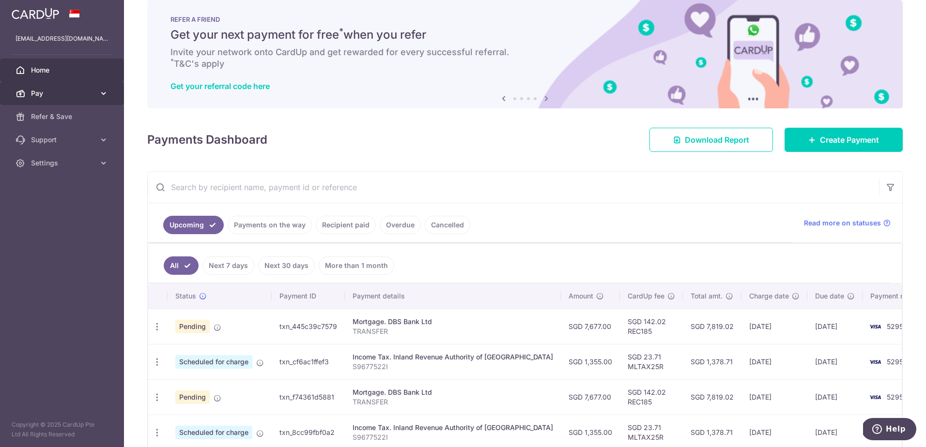
click at [72, 91] on span "Pay" at bounding box center [63, 94] width 64 height 10
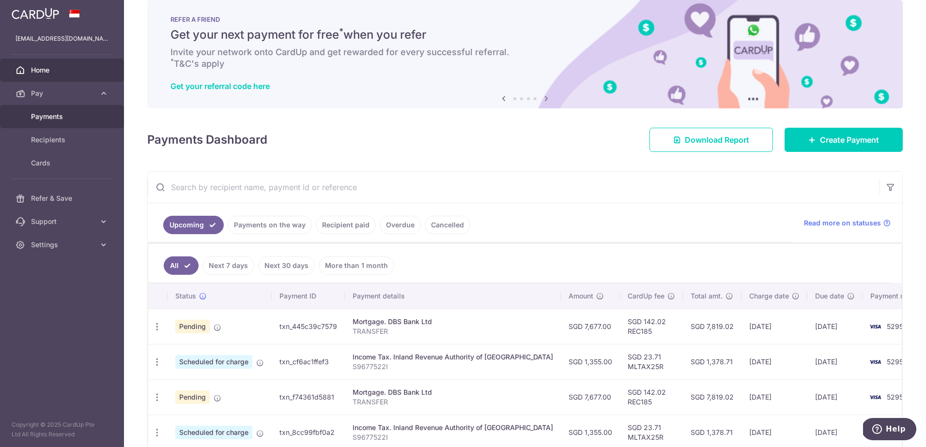
click at [72, 111] on link "Payments" at bounding box center [62, 116] width 124 height 23
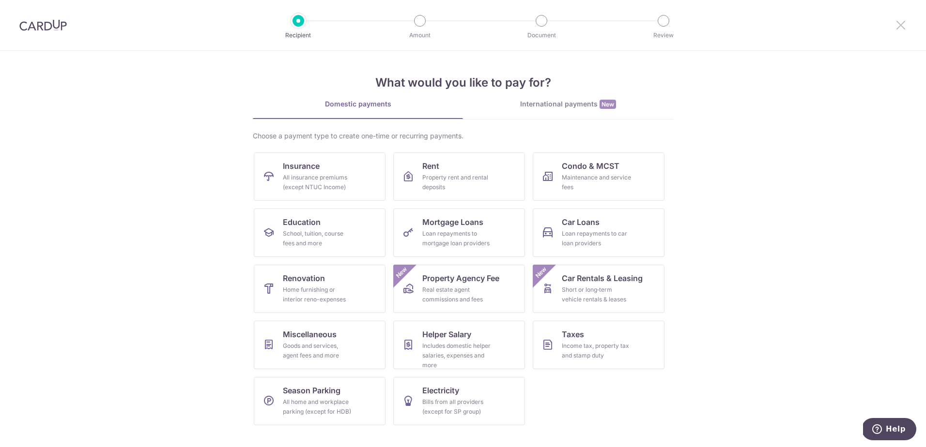
click at [904, 25] on icon at bounding box center [901, 25] width 12 height 12
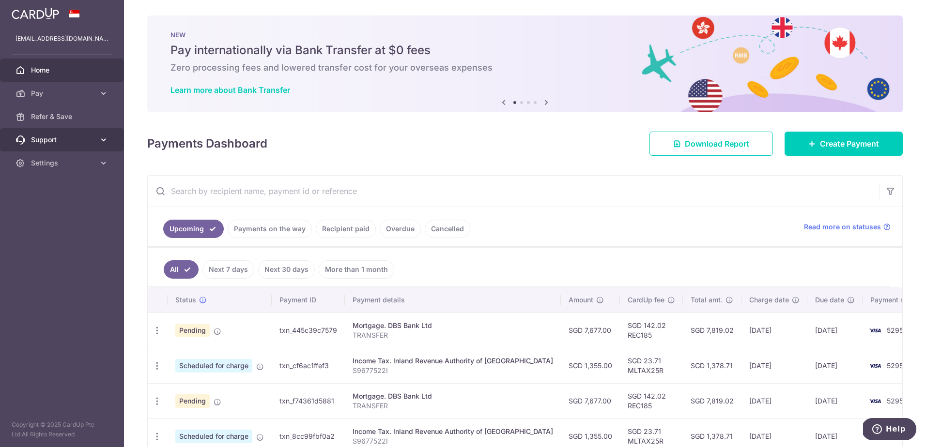
click at [78, 139] on span "Support" at bounding box center [63, 140] width 64 height 10
click at [75, 166] on span "FAQ" at bounding box center [63, 163] width 64 height 10
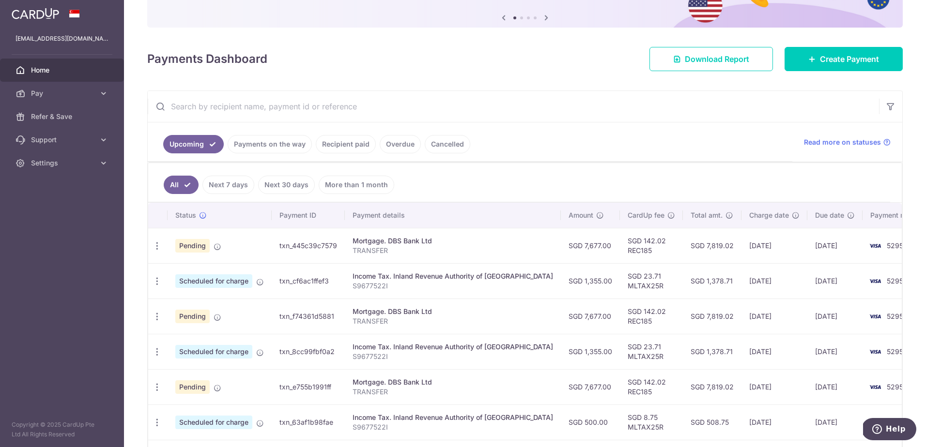
scroll to position [97, 0]
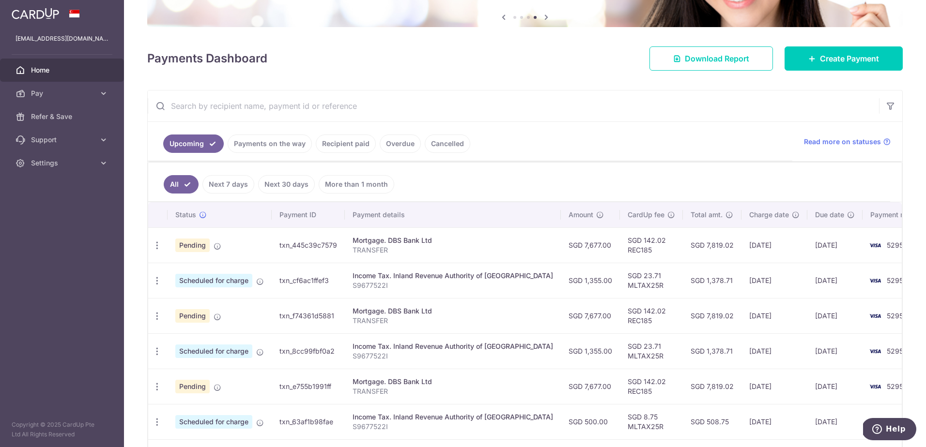
click at [565, 150] on ul "Upcoming Payments on the way Recipient paid Overdue Cancelled" at bounding box center [470, 141] width 644 height 39
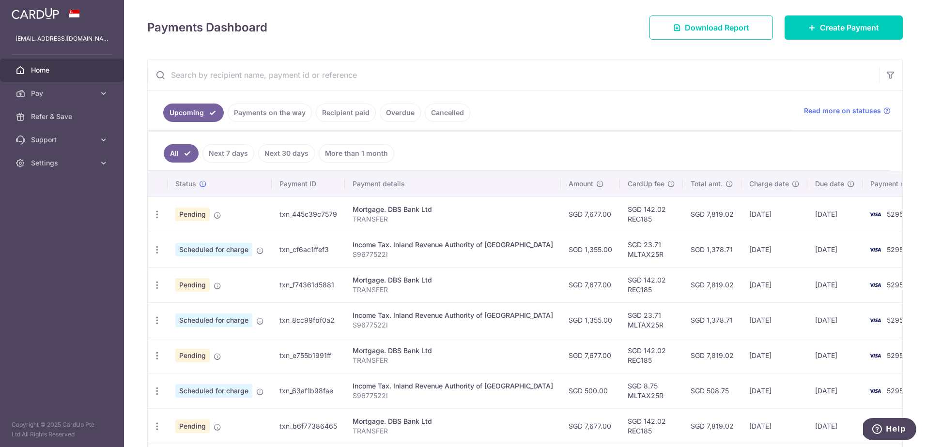
scroll to position [145, 0]
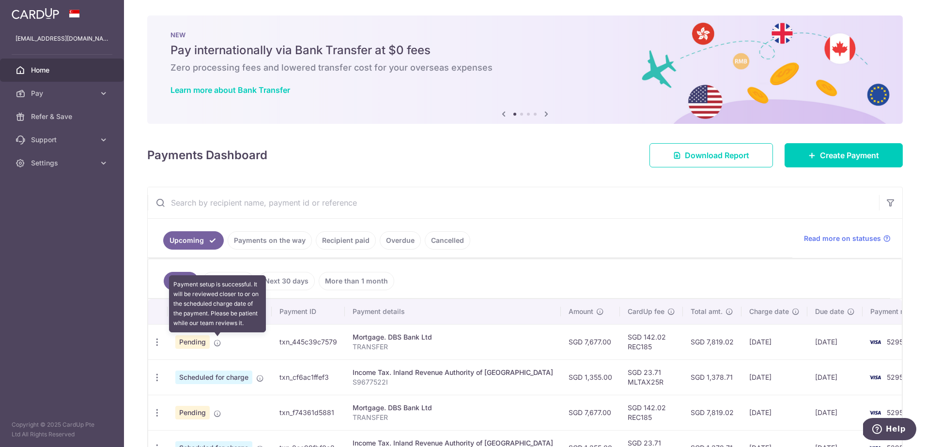
click at [217, 342] on icon at bounding box center [217, 343] width 8 height 8
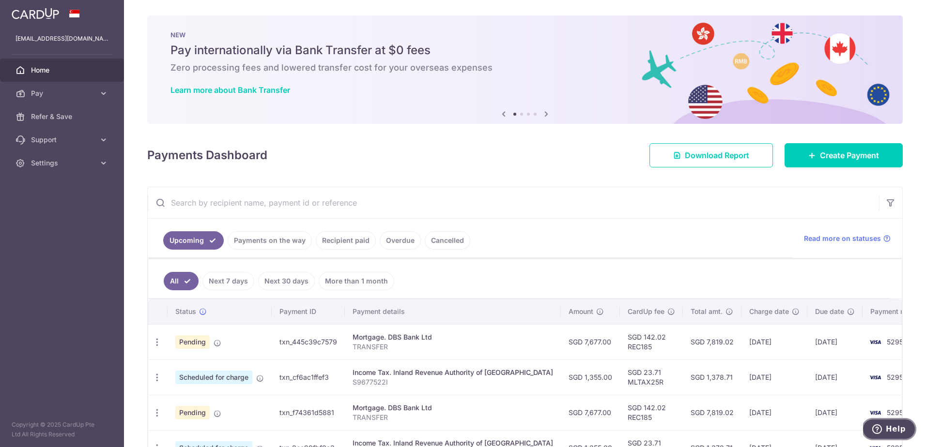
click at [896, 427] on span "Help" at bounding box center [895, 429] width 20 height 9
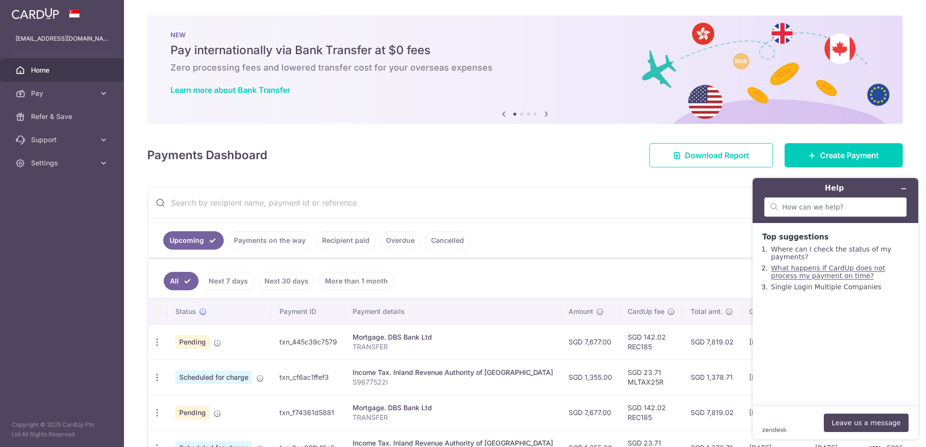
click at [820, 274] on link "What happens if CardUp does not process my payment on time?" at bounding box center [828, 271] width 114 height 15
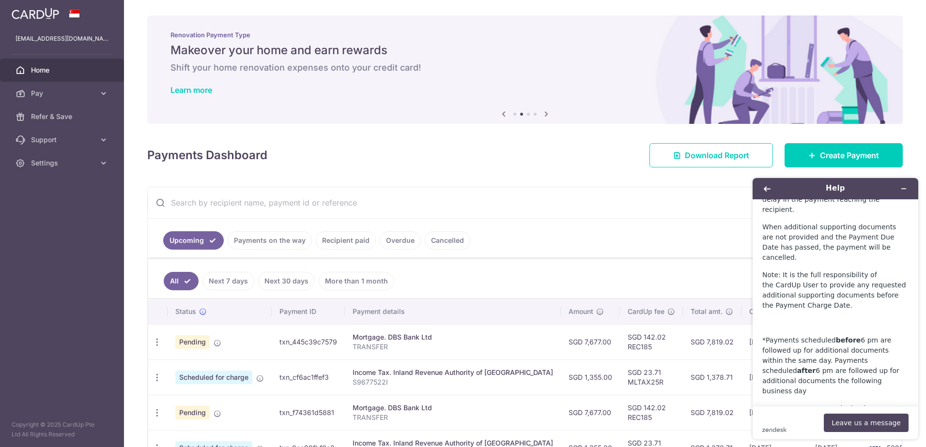
scroll to position [863, 0]
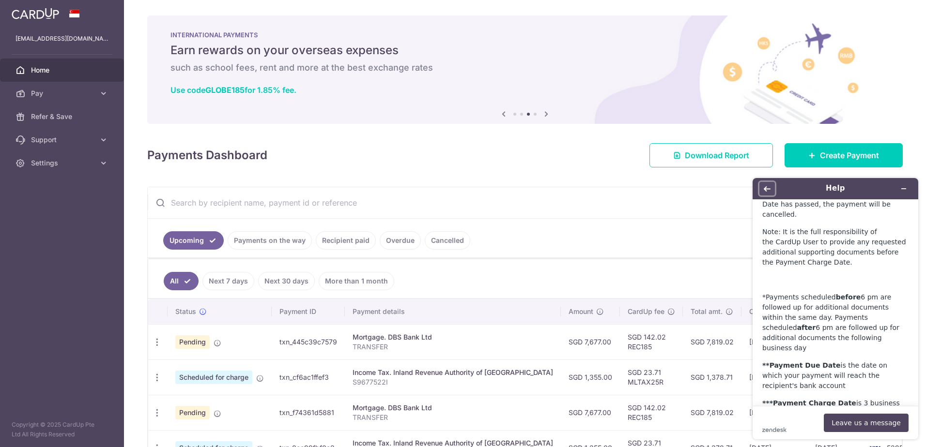
click at [770, 188] on button "Back" at bounding box center [766, 189] width 15 height 14
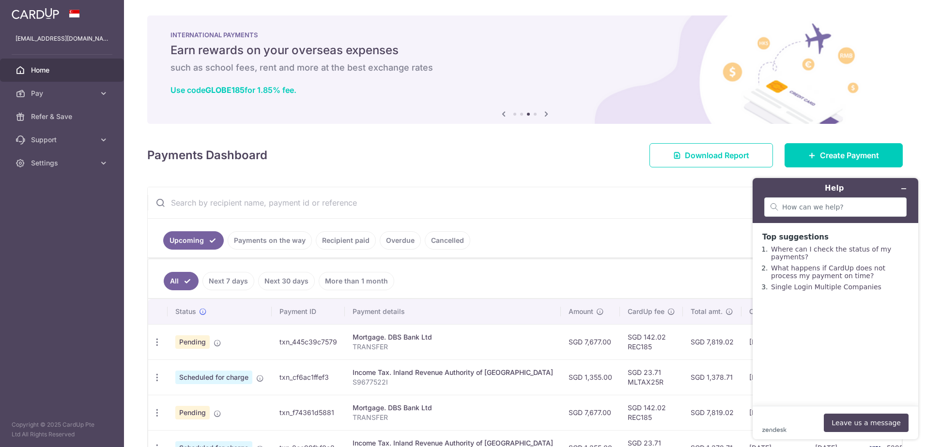
click at [712, 271] on ul "All Next 7 days Next 30 days More than 1 month" at bounding box center [519, 278] width 742 height 39
click at [699, 282] on ul "All Next 7 days Next 30 days More than 1 month" at bounding box center [519, 278] width 742 height 39
click at [904, 187] on icon "Minimize widget" at bounding box center [903, 188] width 7 height 7
